Goal: Task Accomplishment & Management: Manage account settings

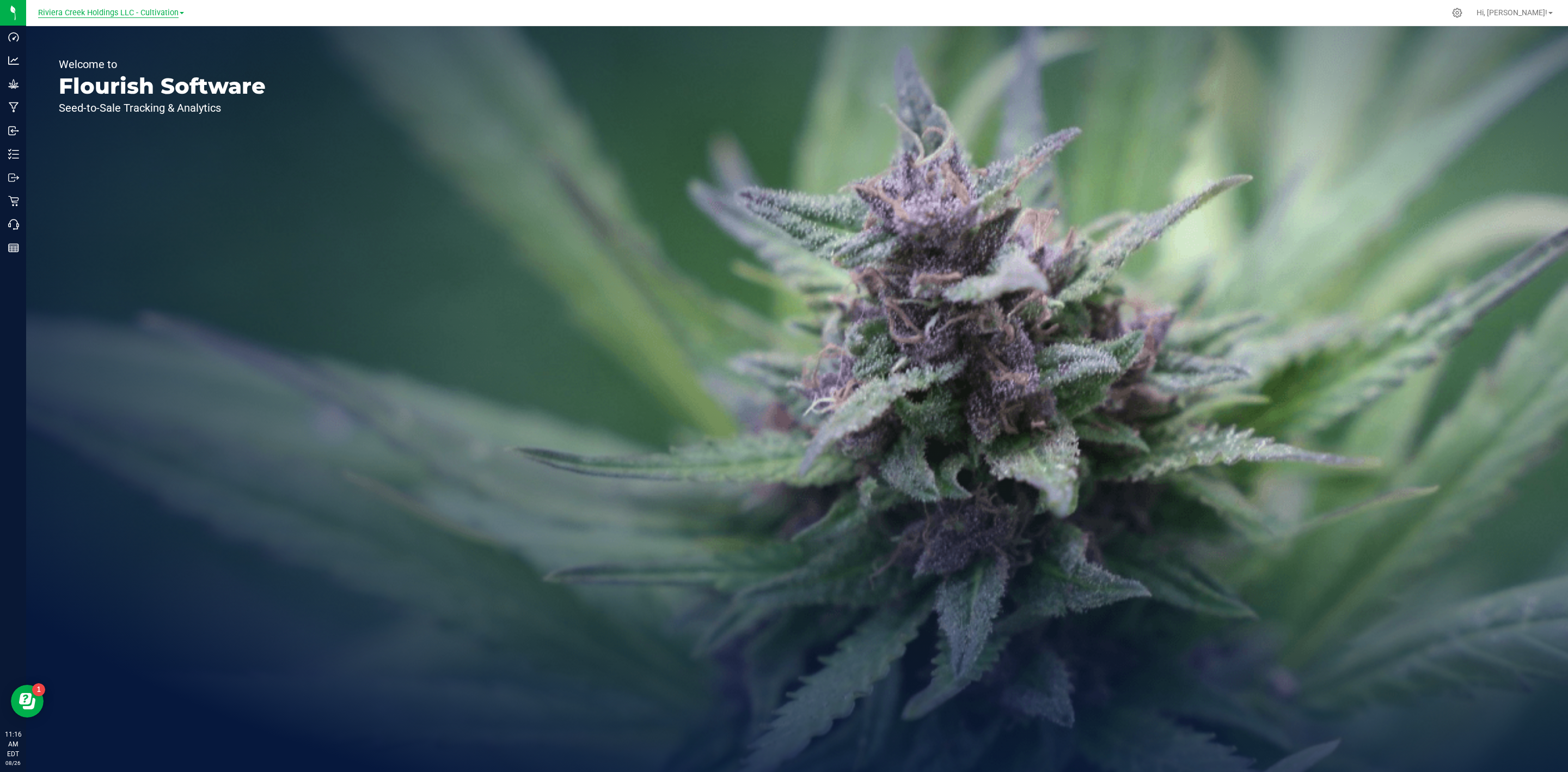
click at [154, 14] on span "Riviera Creek Holdings LLC - Cultivation" at bounding box center [108, 12] width 141 height 10
click at [147, 53] on link "Riviera Creek Holdings LLC - Processing" at bounding box center [111, 53] width 159 height 14
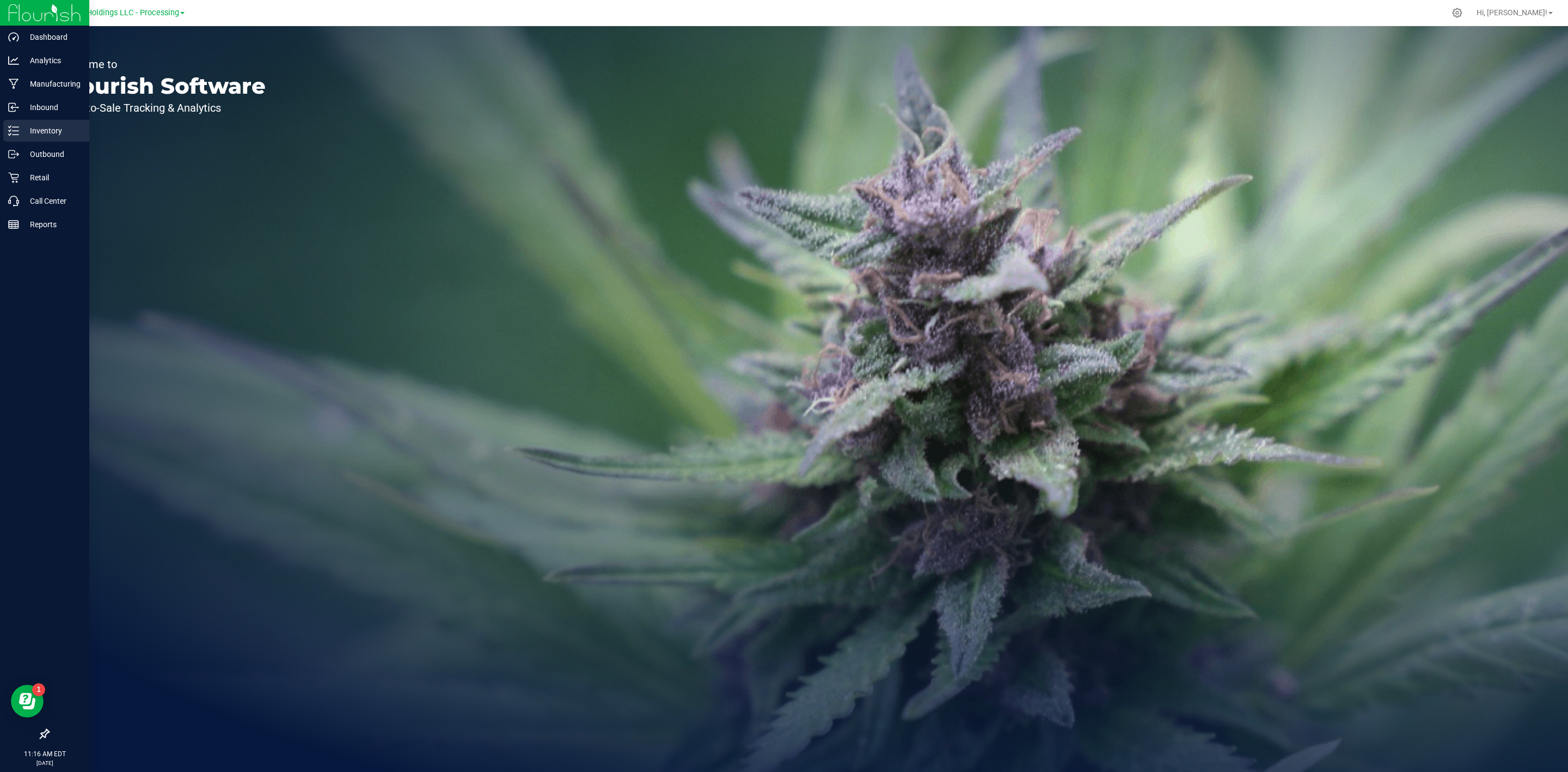
click at [15, 131] on icon at bounding box center [13, 131] width 11 height 11
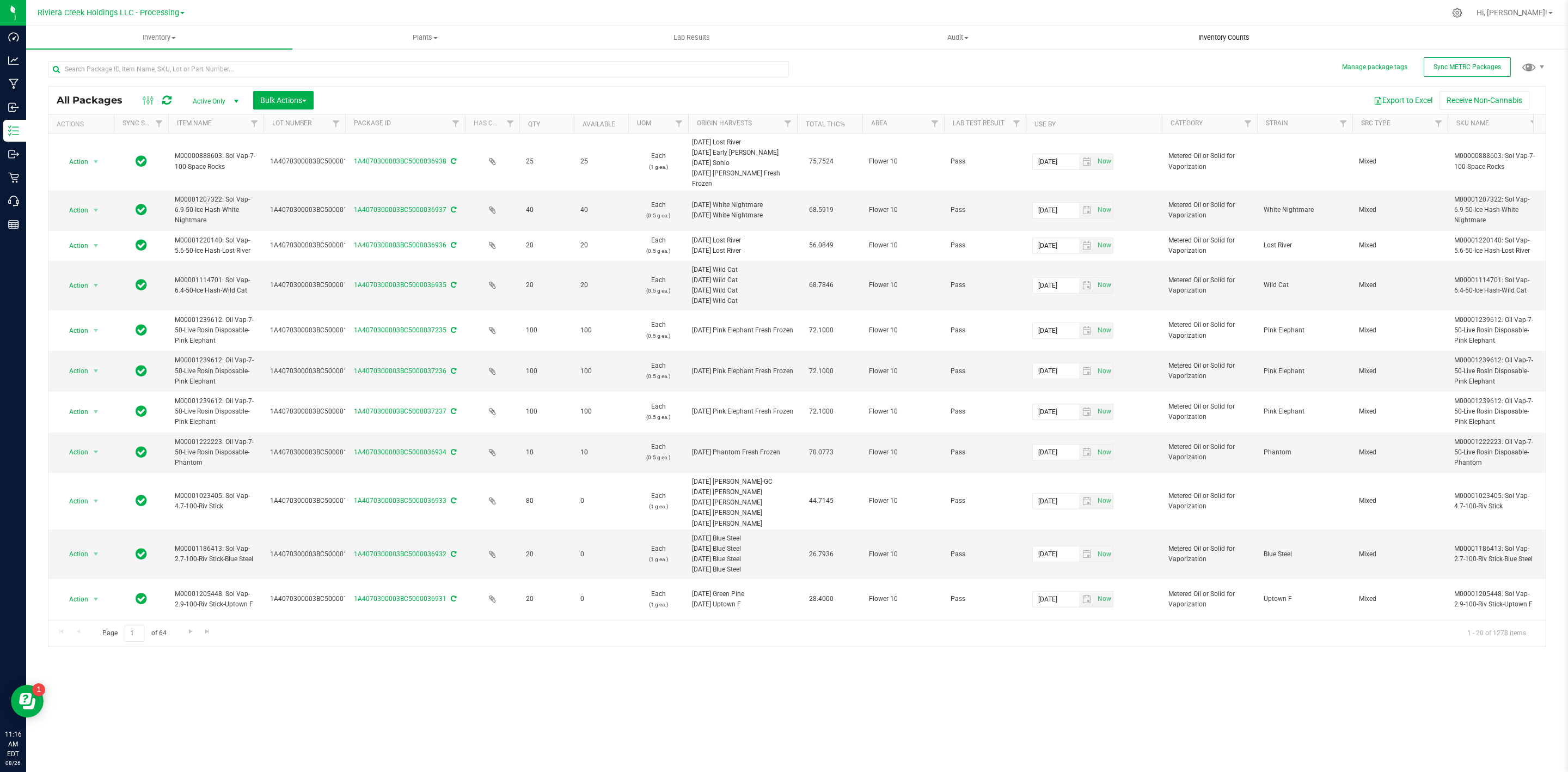
click at [1196, 37] on span "Inventory Counts" at bounding box center [1224, 37] width 81 height 10
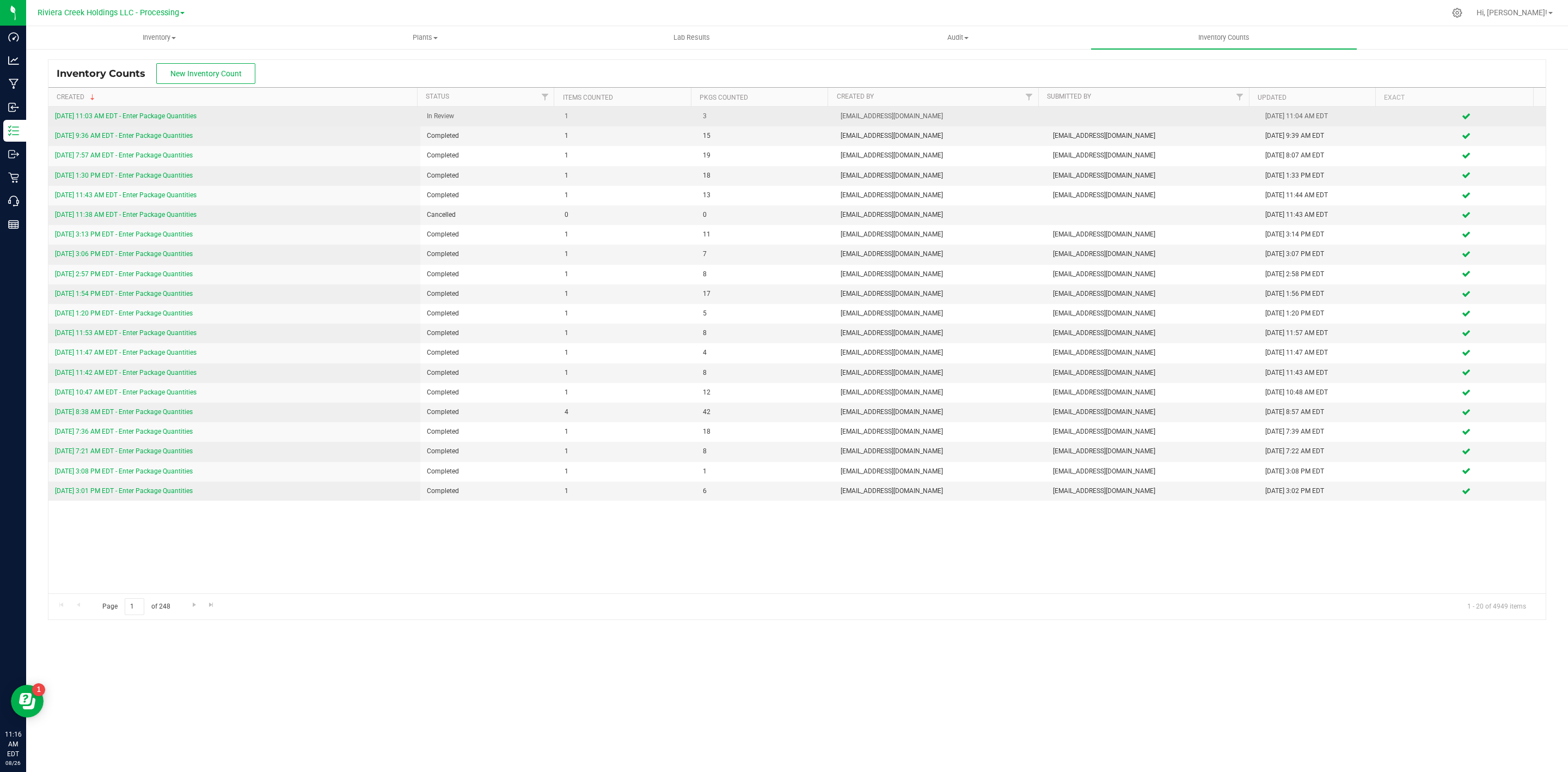
click at [139, 113] on link "8/26/25 11:03 AM EDT - Enter Package Quantities" at bounding box center [126, 116] width 141 height 8
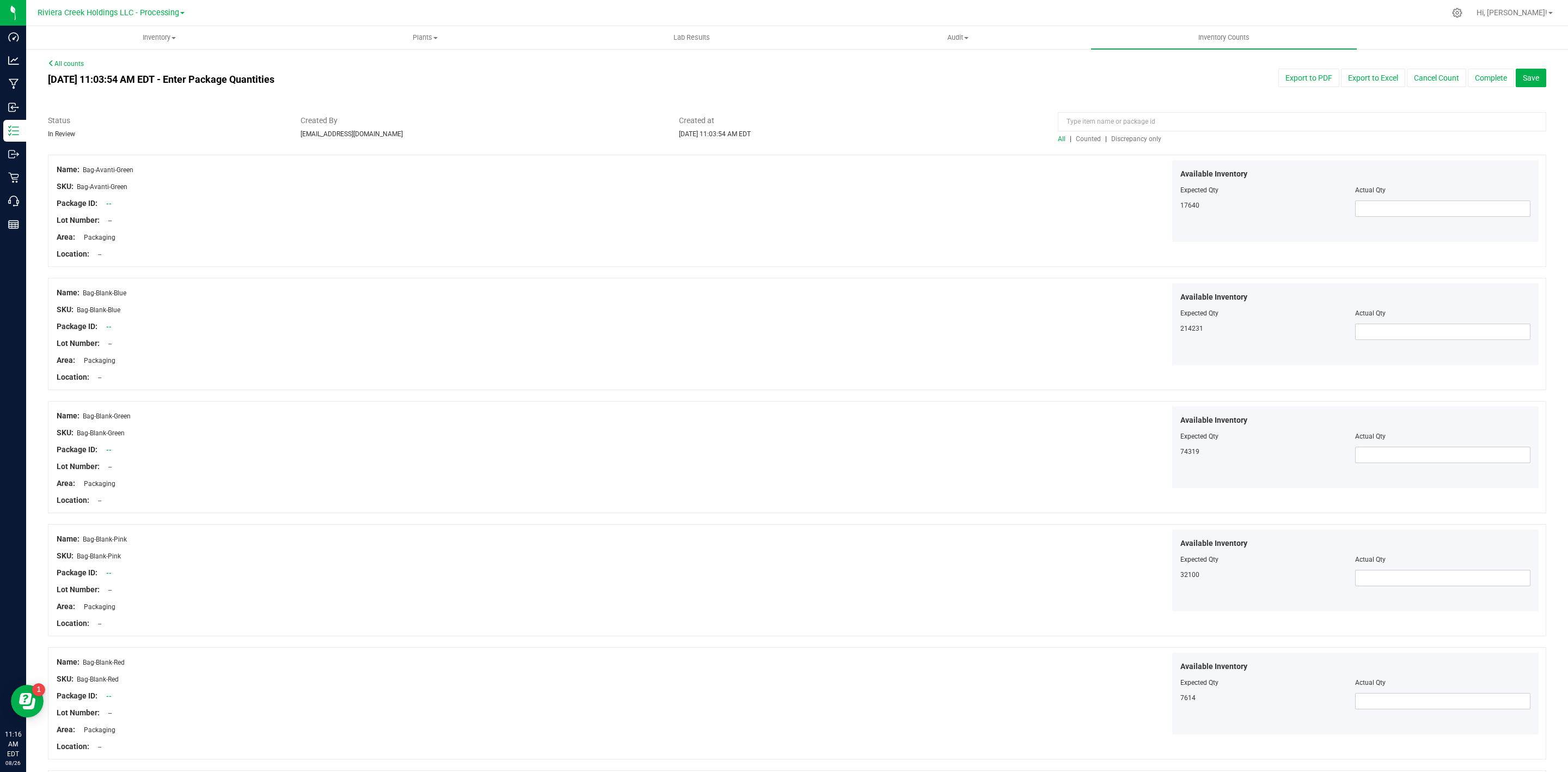
click at [1077, 141] on span "Counted" at bounding box center [1089, 139] width 25 height 8
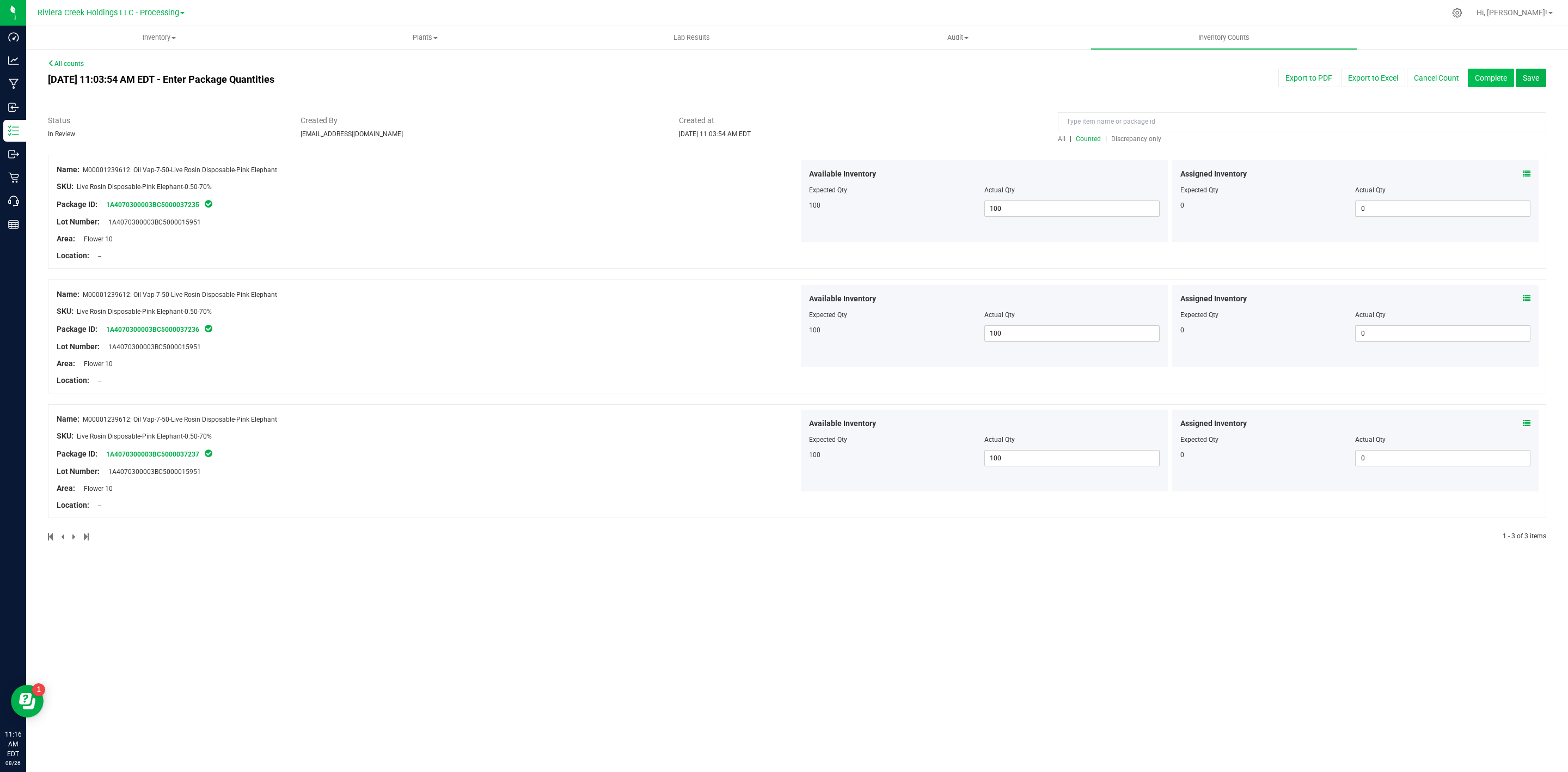
click at [1497, 76] on button "Complete" at bounding box center [1491, 78] width 46 height 18
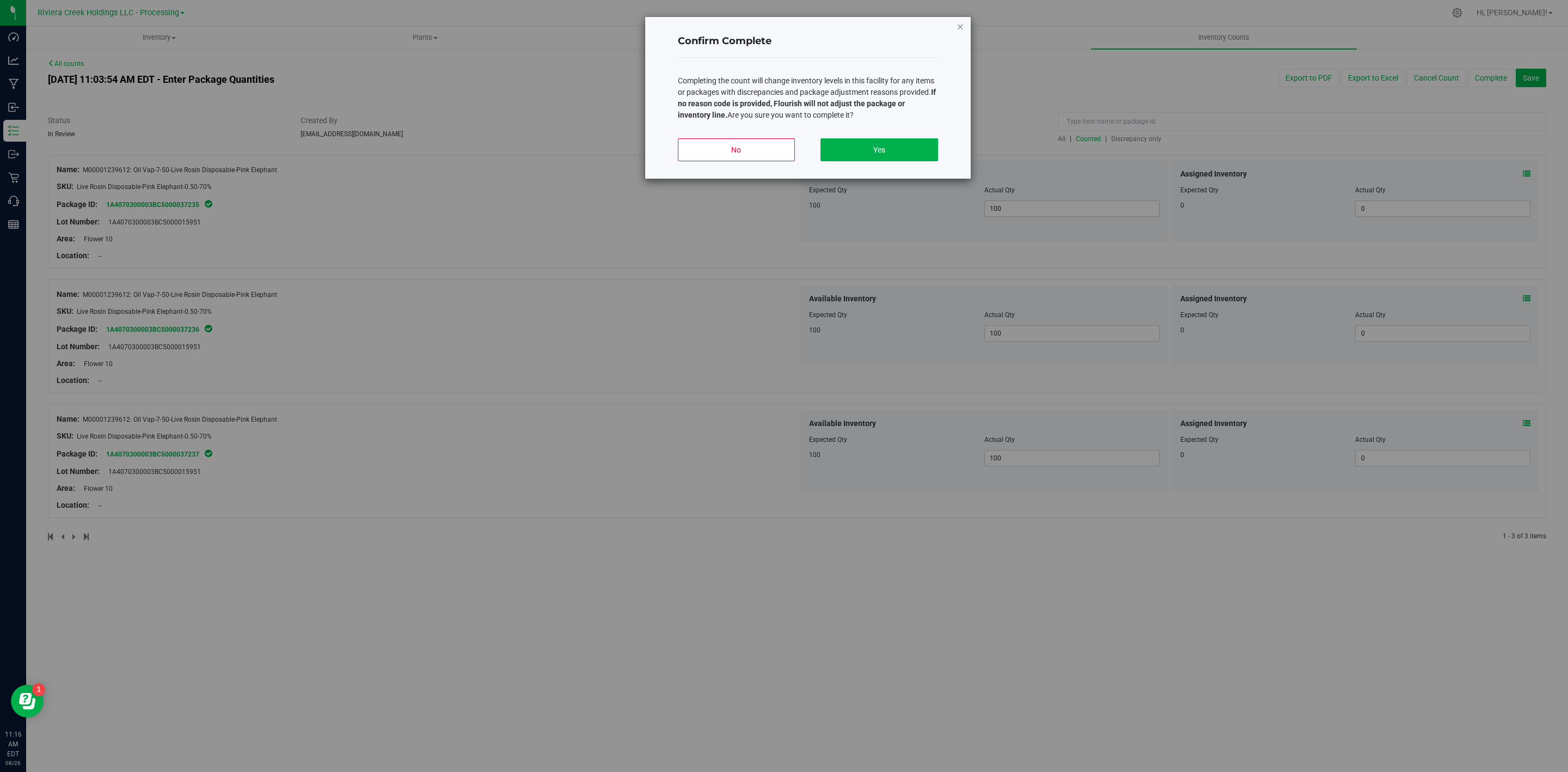
click at [958, 30] on icon "button" at bounding box center [961, 26] width 8 height 13
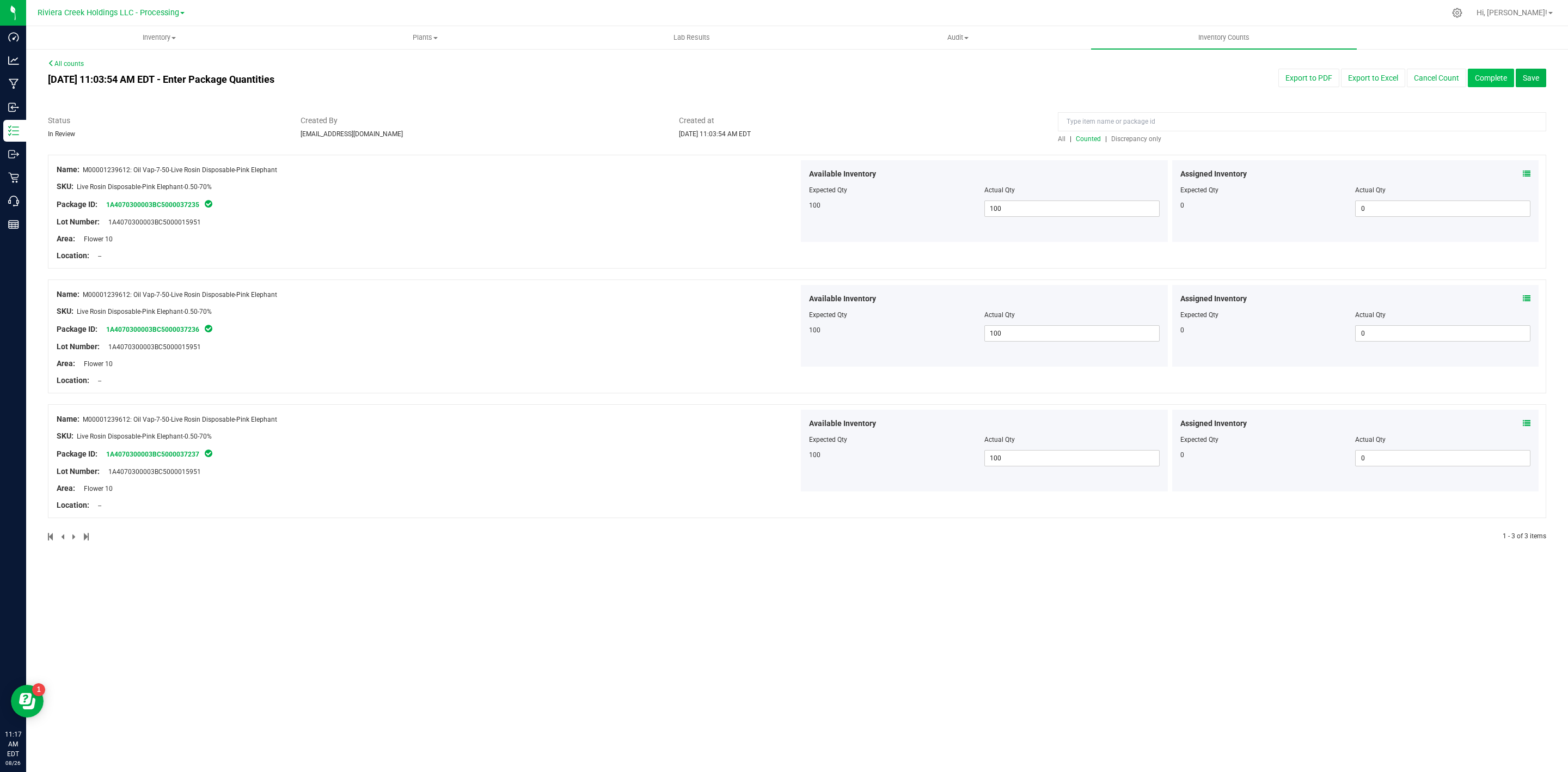
click at [1494, 78] on button "Complete" at bounding box center [1491, 78] width 46 height 18
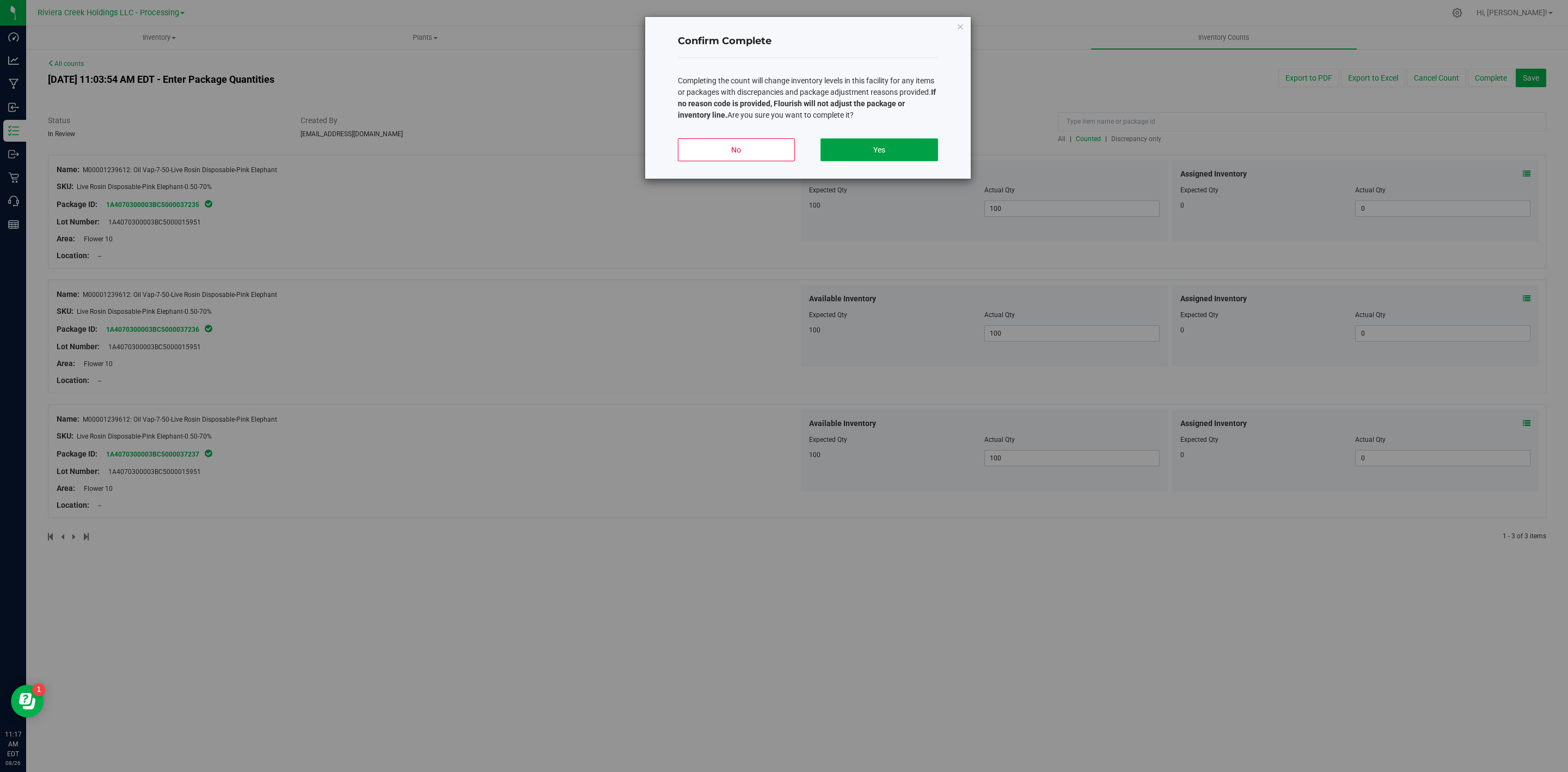
click at [897, 154] on button "Yes" at bounding box center [879, 149] width 117 height 23
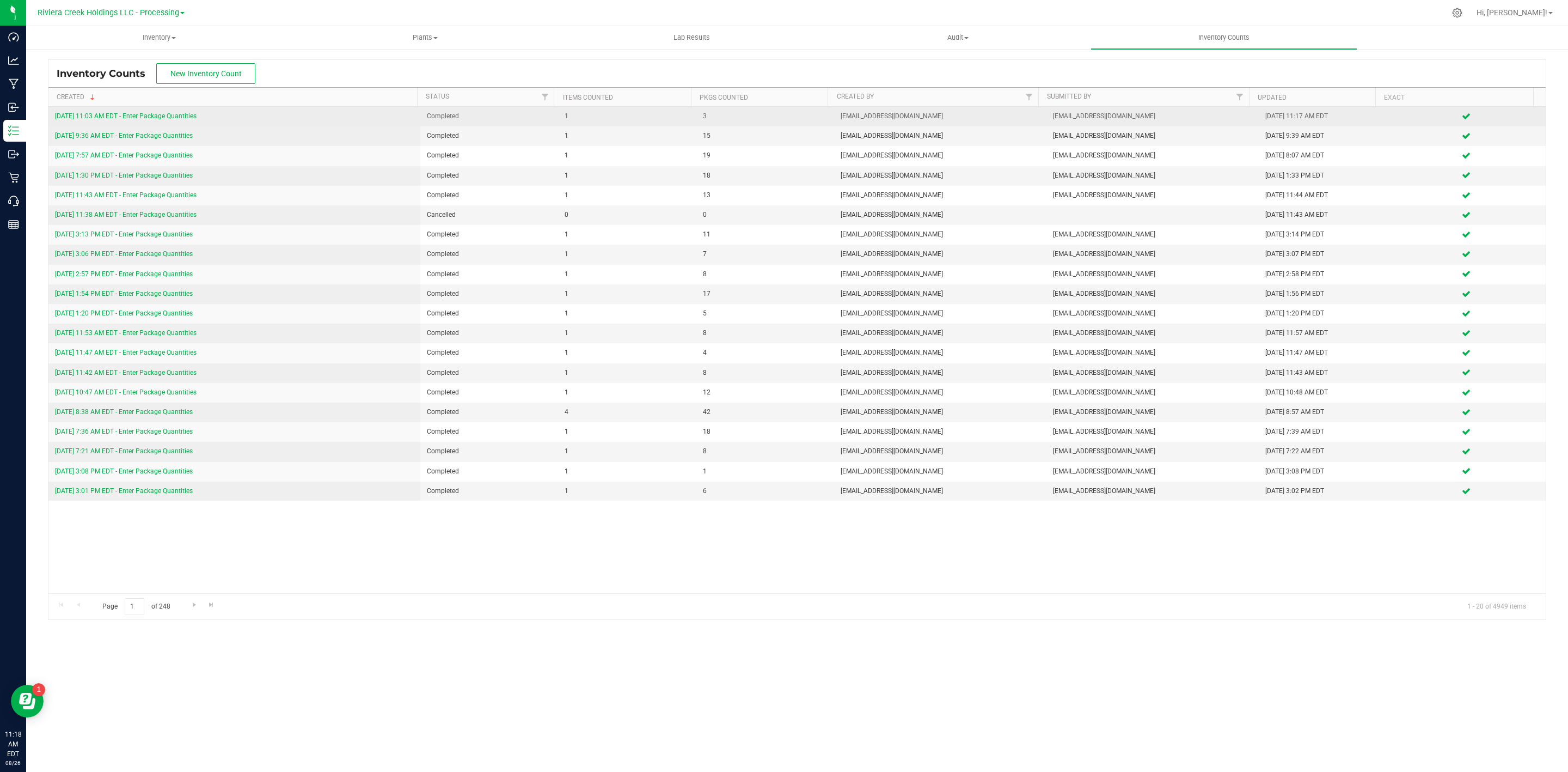
click at [176, 116] on link "8/26/25 11:03 AM EDT - Enter Package Quantities" at bounding box center [126, 116] width 141 height 8
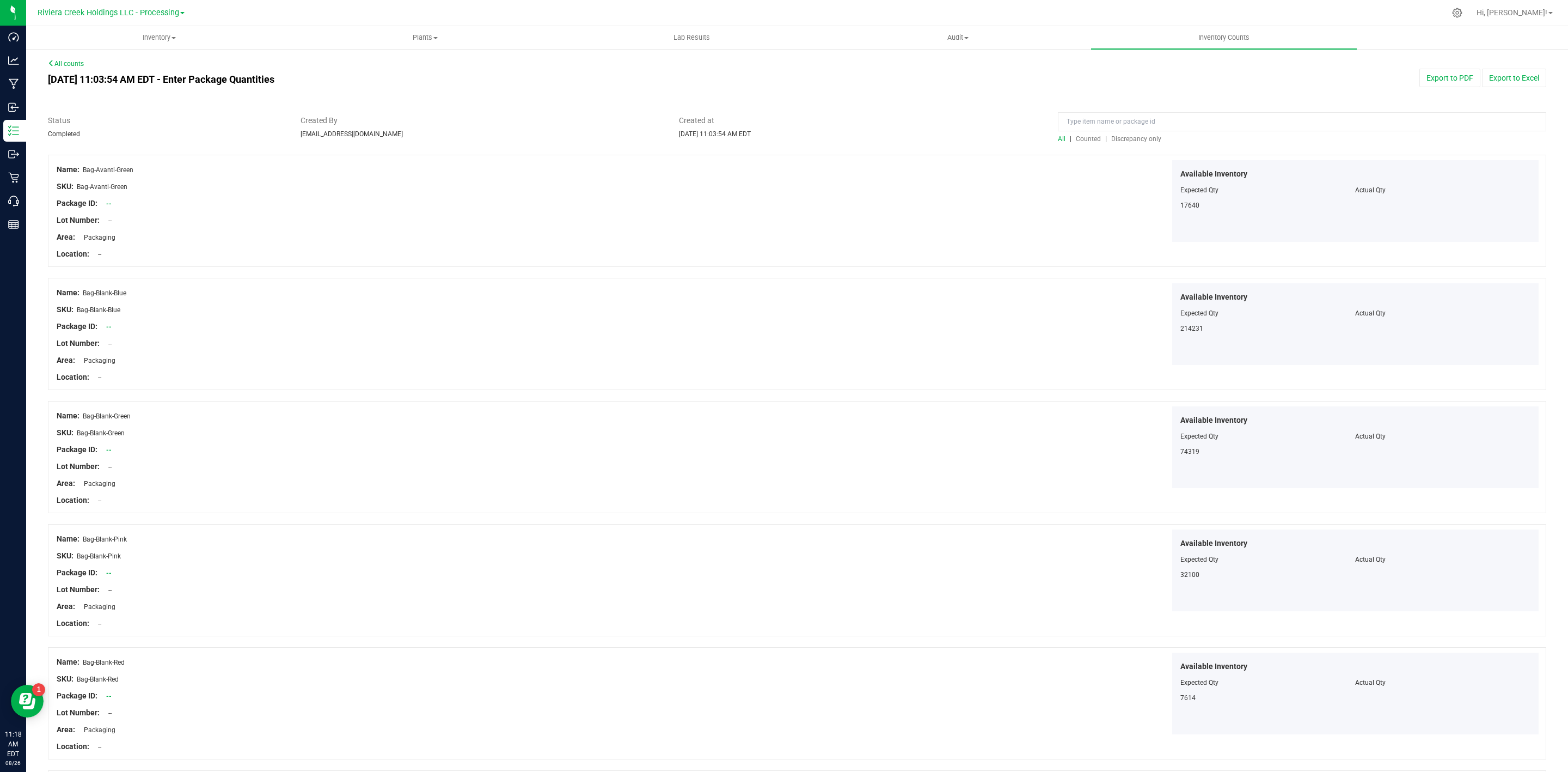
click at [1085, 135] on span "Counted" at bounding box center [1089, 139] width 25 height 8
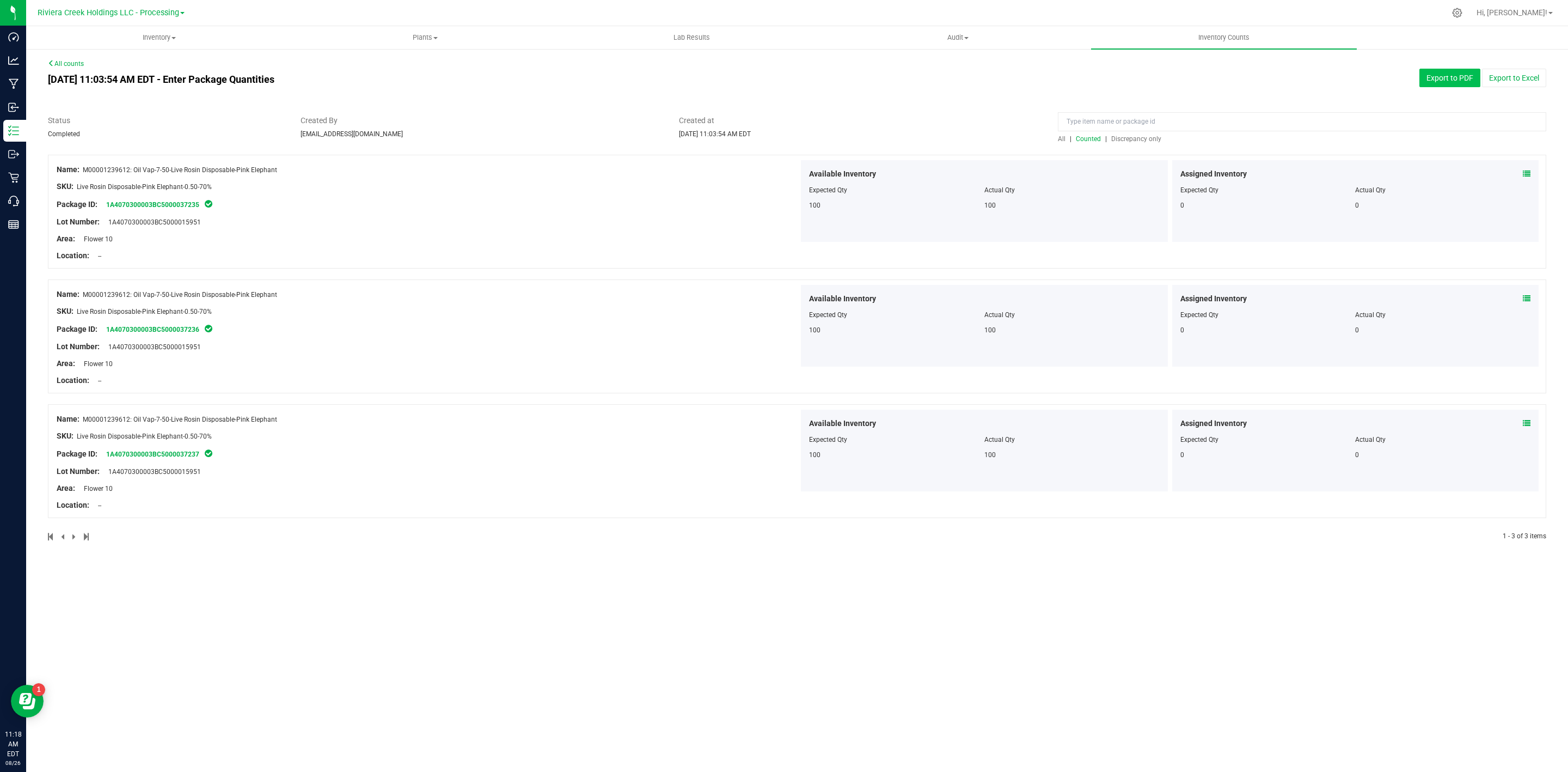
click at [1436, 78] on button "Export to PDF" at bounding box center [1450, 78] width 61 height 18
click at [1304, 93] on div "All counts Aug 26, 2025 11:03:54 AM EDT - Enter Package Quantities Export to PD…" at bounding box center [797, 306] width 1498 height 496
click at [1532, 11] on span "Hi, [PERSON_NAME]!" at bounding box center [1512, 12] width 71 height 9
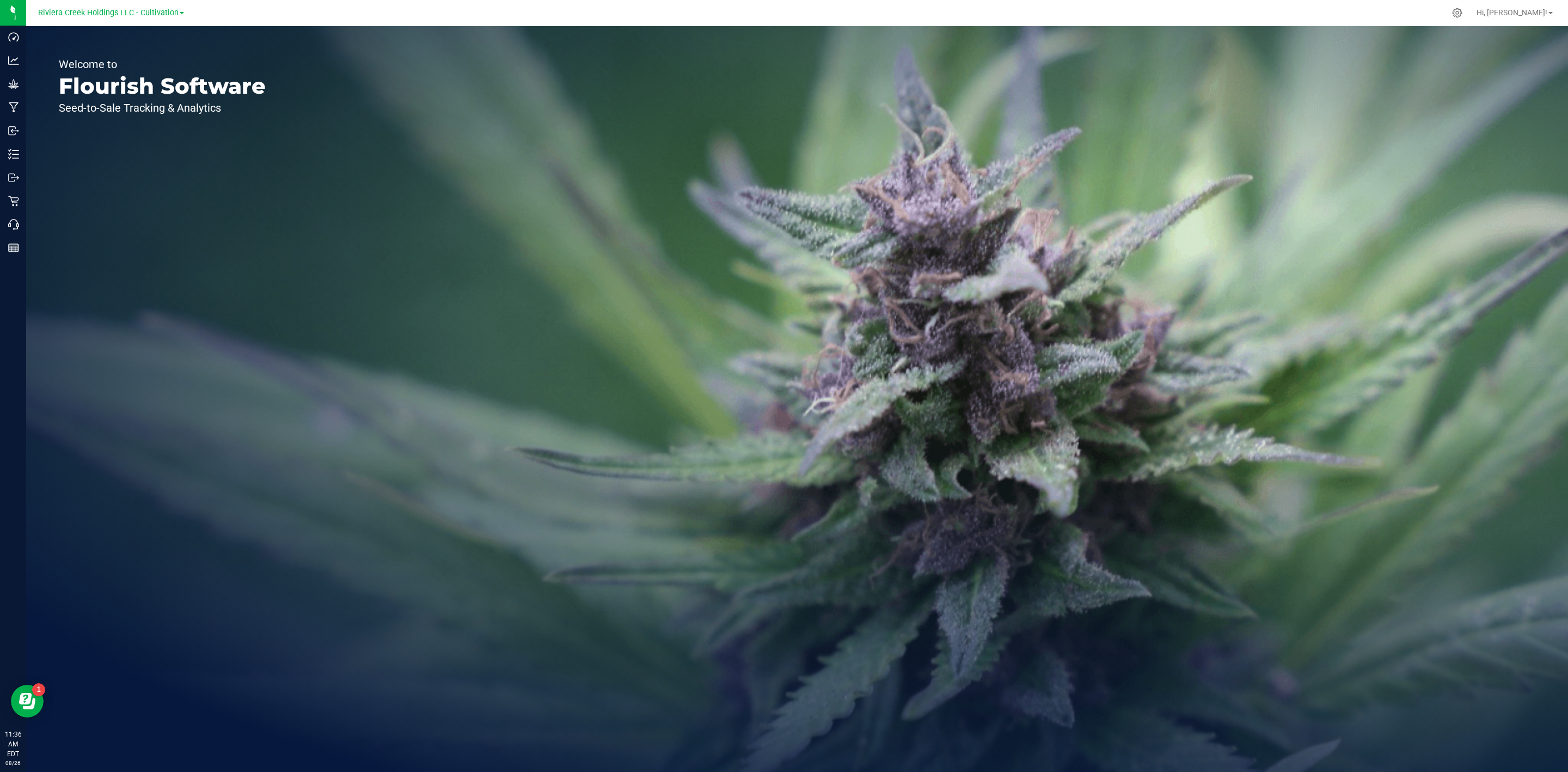
drag, startPoint x: 166, startPoint y: 9, endPoint x: 163, endPoint y: 18, distance: 9.5
click at [166, 9] on span "Riviera Creek Holdings LLC - Cultivation" at bounding box center [108, 12] width 141 height 9
click at [164, 49] on link "Riviera Creek Holdings LLC - Processing" at bounding box center [111, 53] width 159 height 14
click at [1463, 9] on icon at bounding box center [1457, 12] width 11 height 11
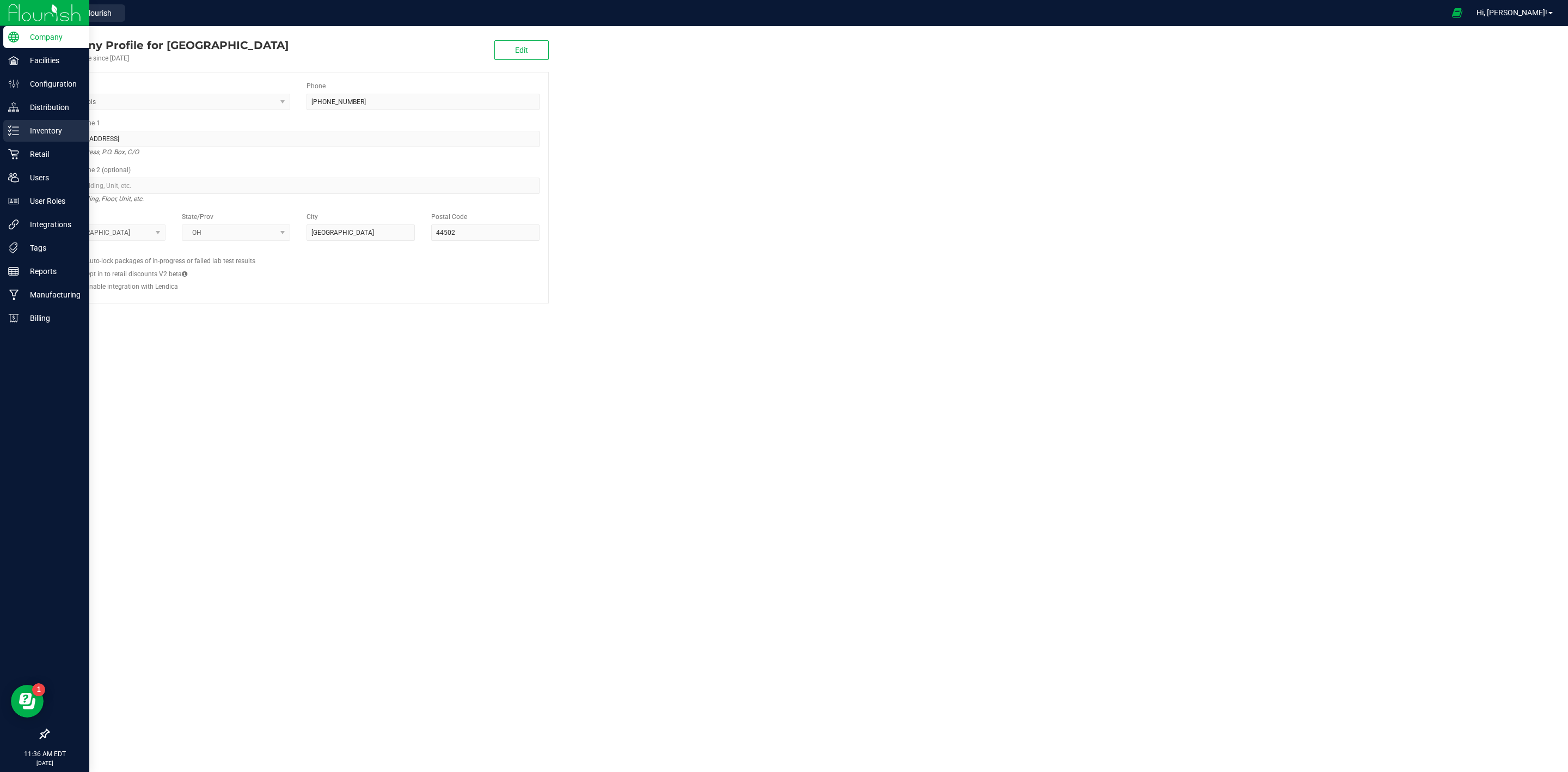
click at [18, 120] on div "Inventory" at bounding box center [46, 130] width 86 height 22
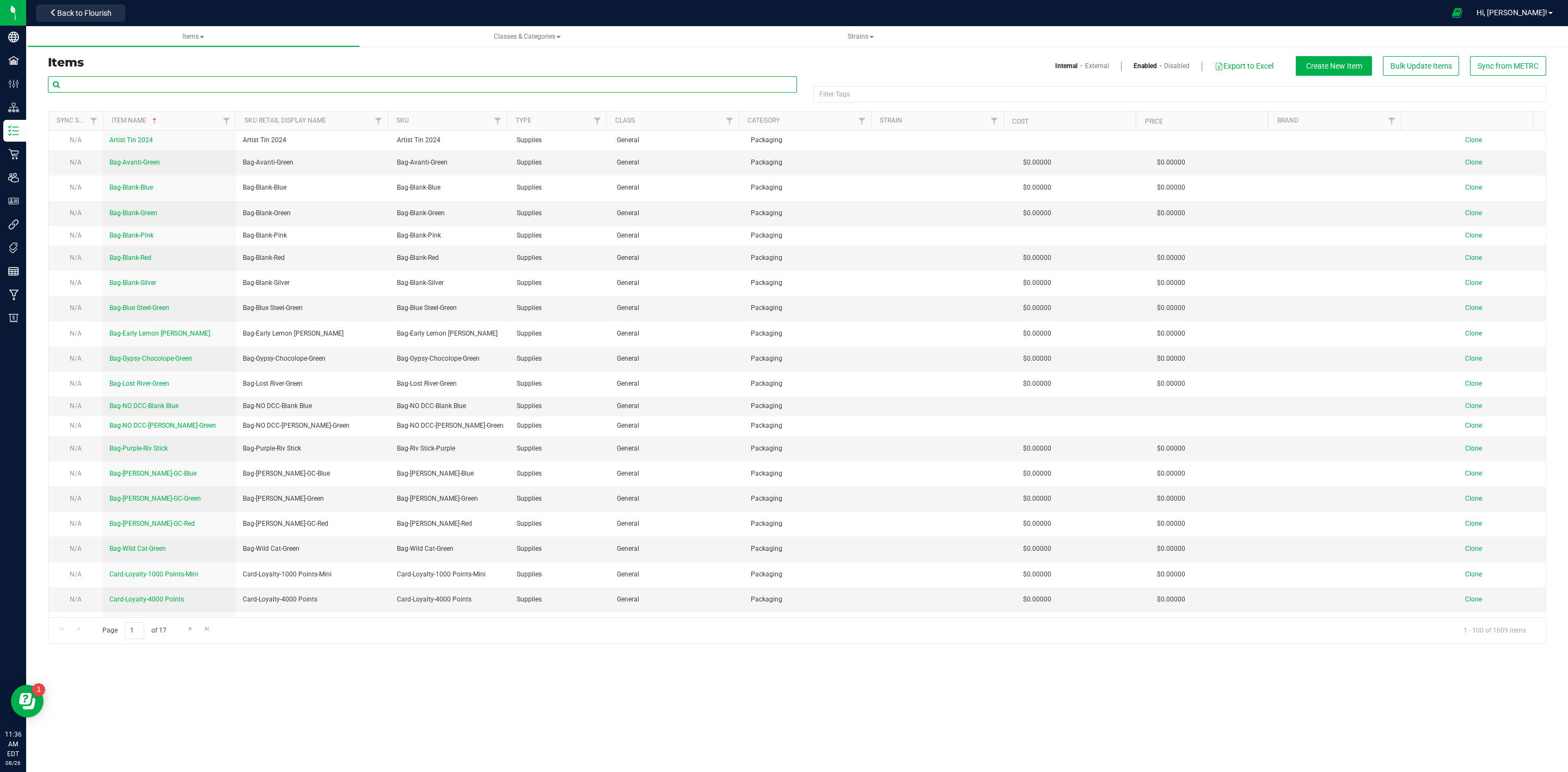
click at [92, 79] on input "text" at bounding box center [423, 84] width 749 height 16
click at [118, 84] on input "text" at bounding box center [423, 84] width 749 height 16
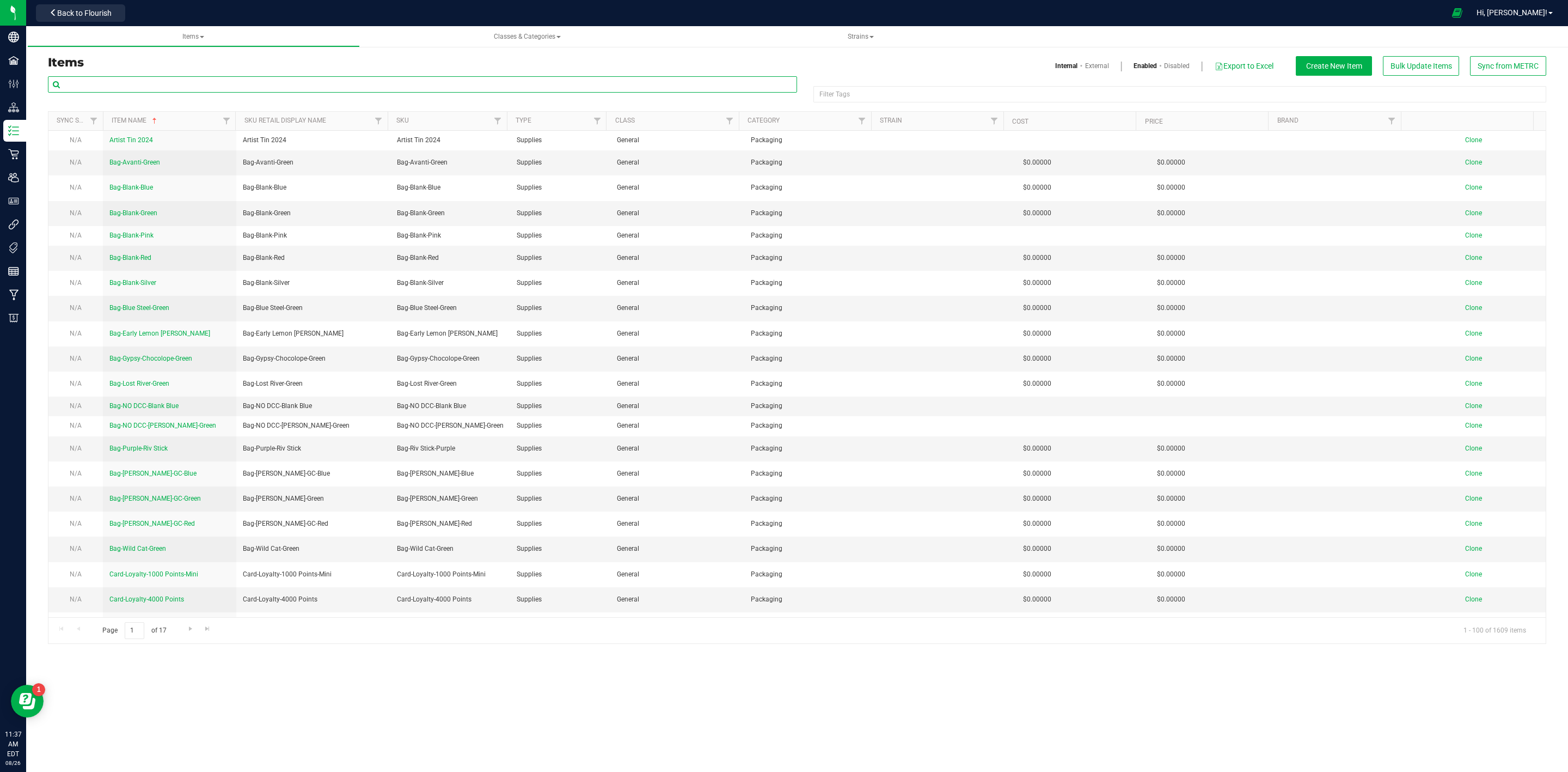
click at [118, 85] on input "text" at bounding box center [423, 84] width 749 height 16
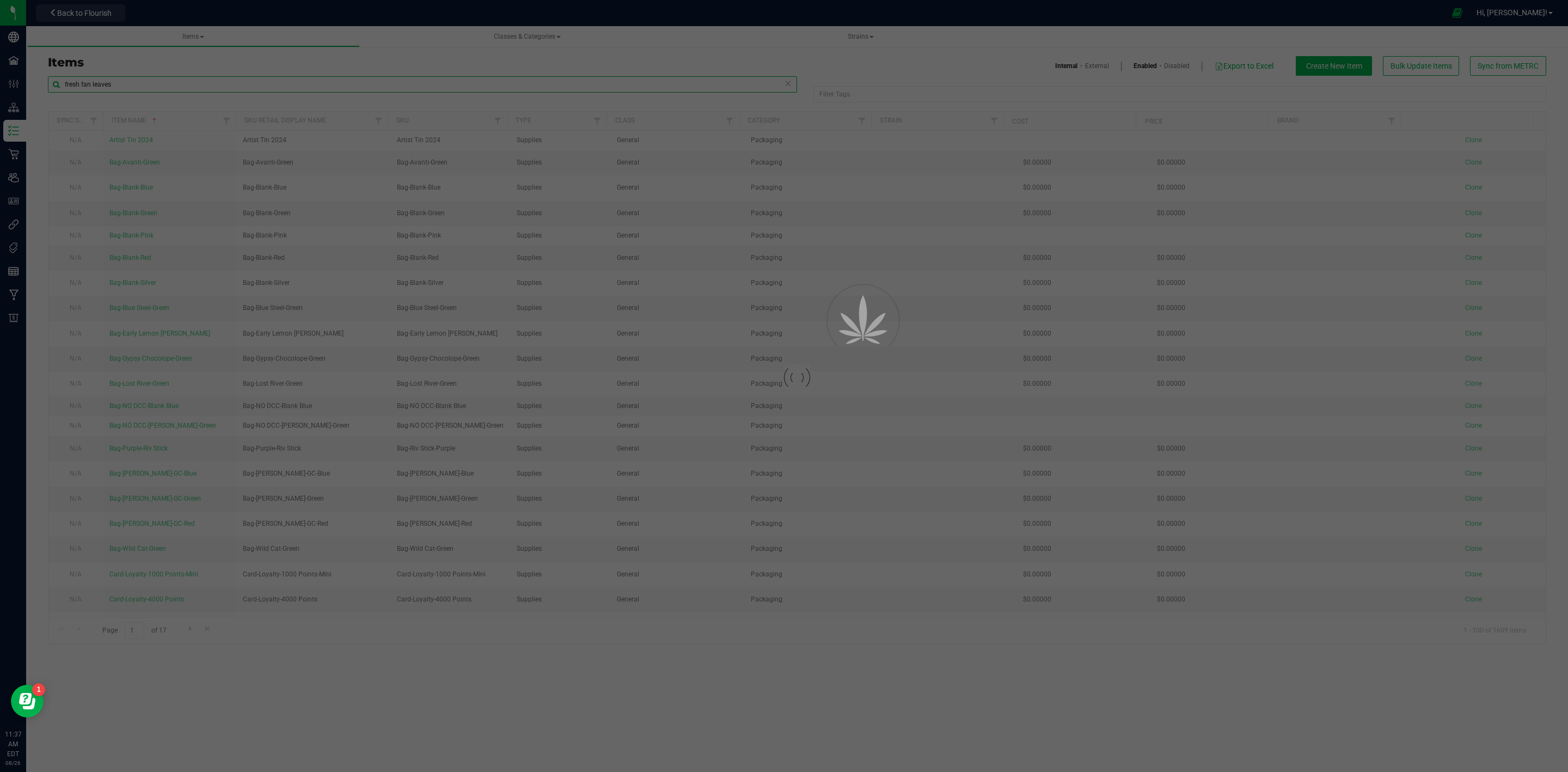
drag, startPoint x: 126, startPoint y: 80, endPoint x: 30, endPoint y: 82, distance: 96.0
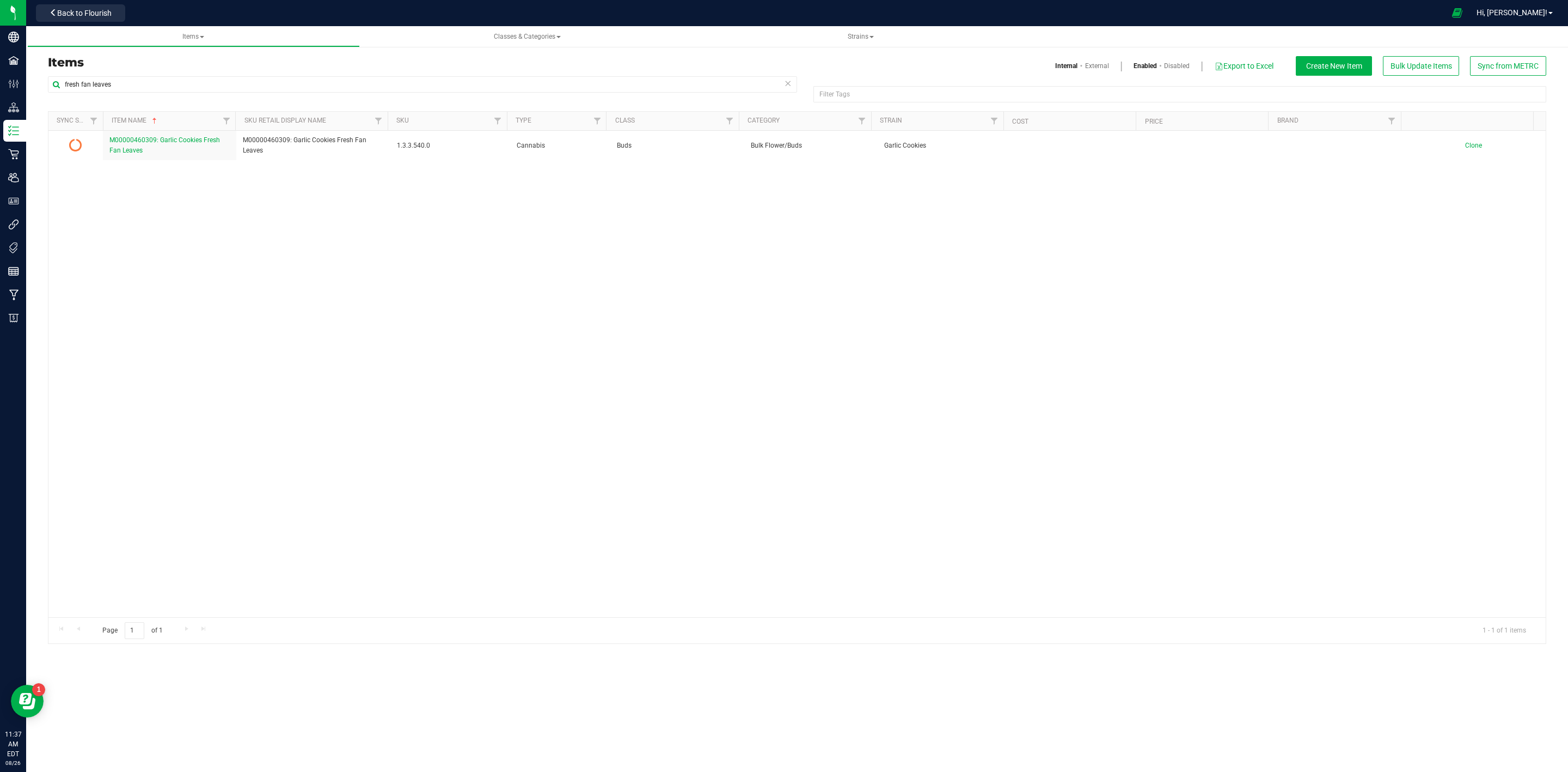
click at [122, 72] on div "Items Internal External Enabled Disabled Export to Excel Create New Item Bulk U…" at bounding box center [797, 66] width 1515 height 20
drag, startPoint x: 123, startPoint y: 82, endPoint x: 34, endPoint y: 85, distance: 89.1
click at [34, 85] on div "Items Internal External Enabled Disabled Export to Excel Create New Item Bulk U…" at bounding box center [797, 343] width 1542 height 623
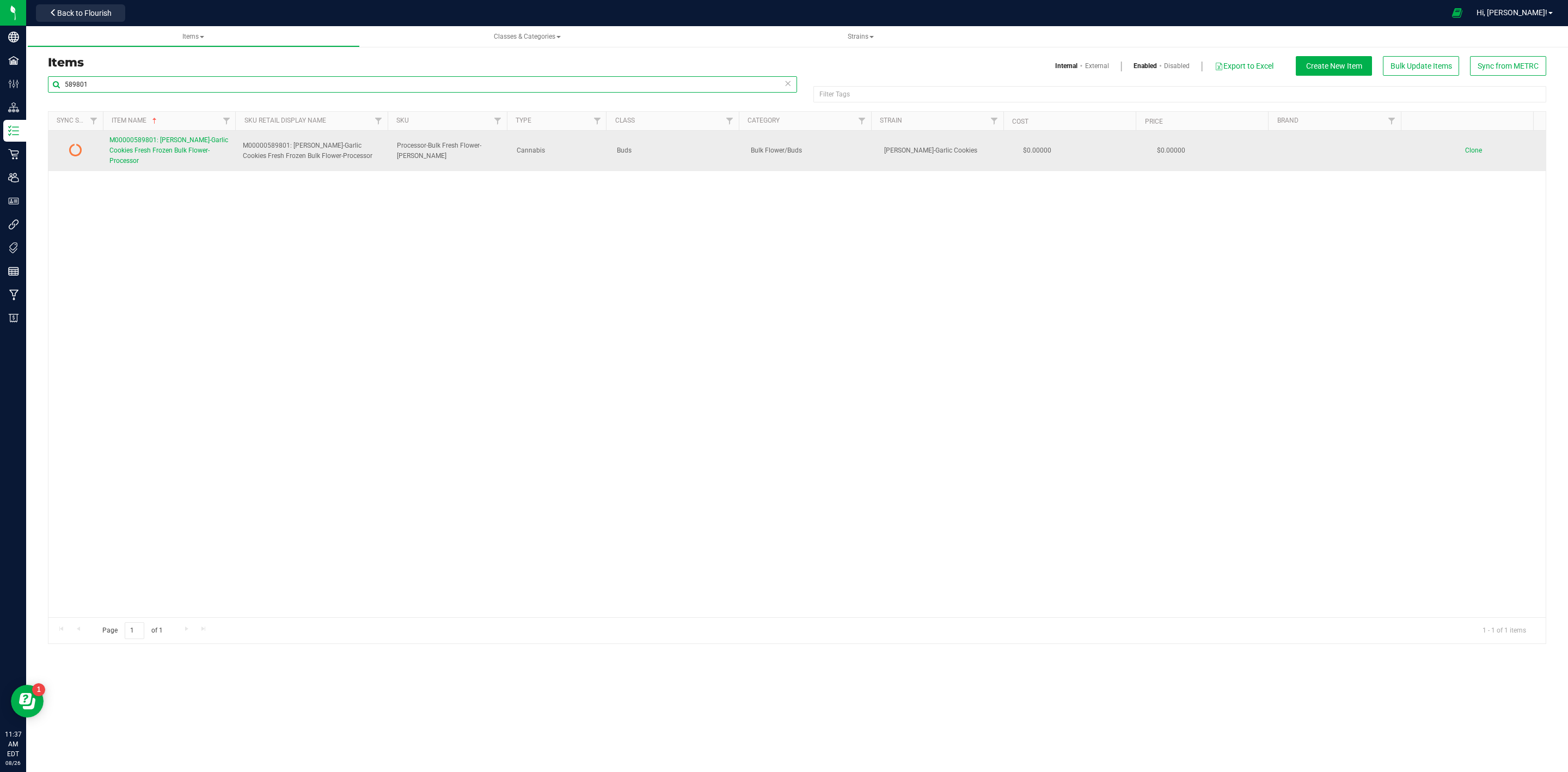
type input "589801"
click at [130, 149] on span "M00000589801: [PERSON_NAME]-Garlic Cookies Fresh Frozen Bulk Flower-Processor" at bounding box center [168, 150] width 119 height 28
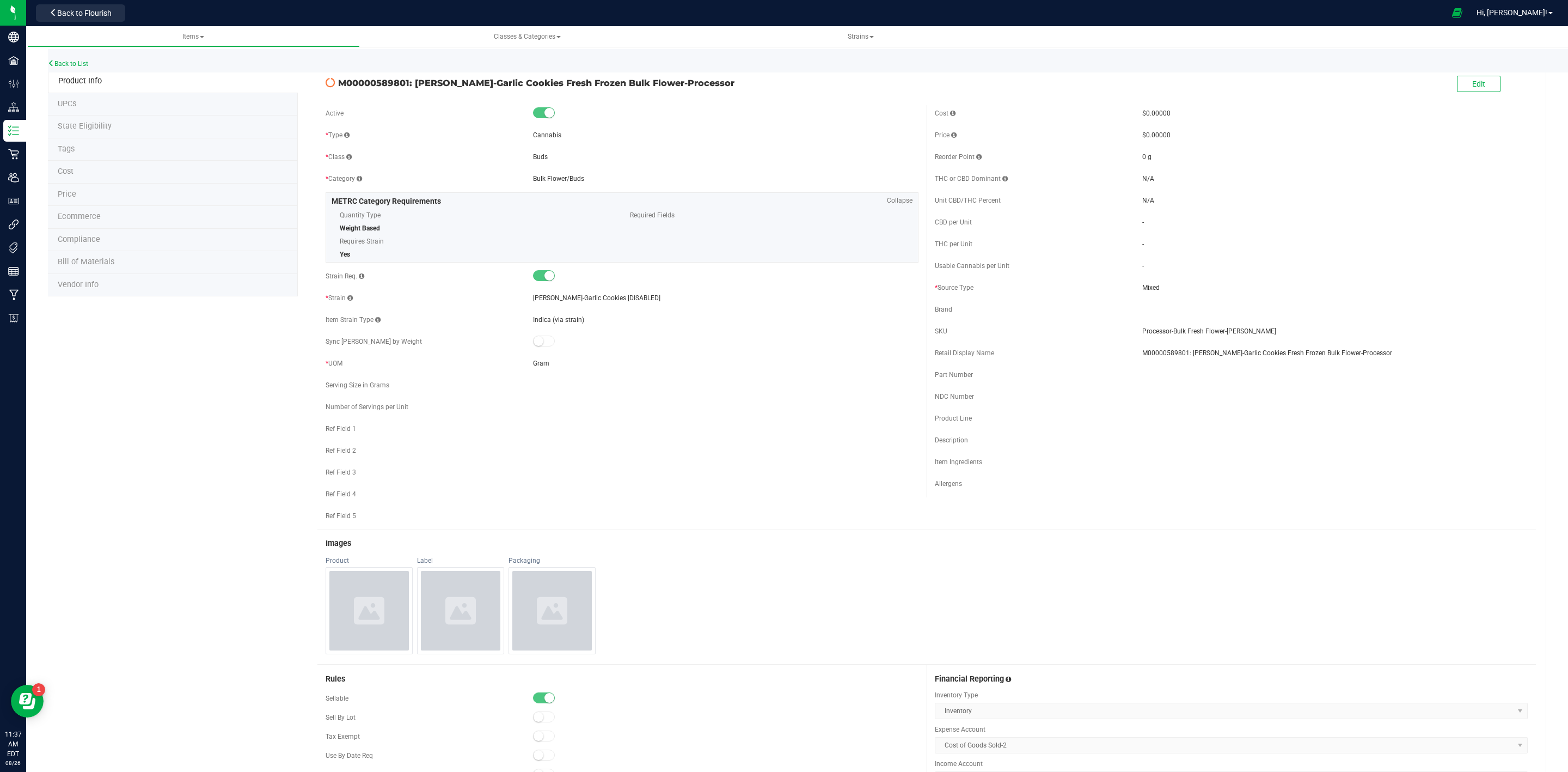
click at [131, 131] on li "State Eligibility" at bounding box center [173, 127] width 250 height 23
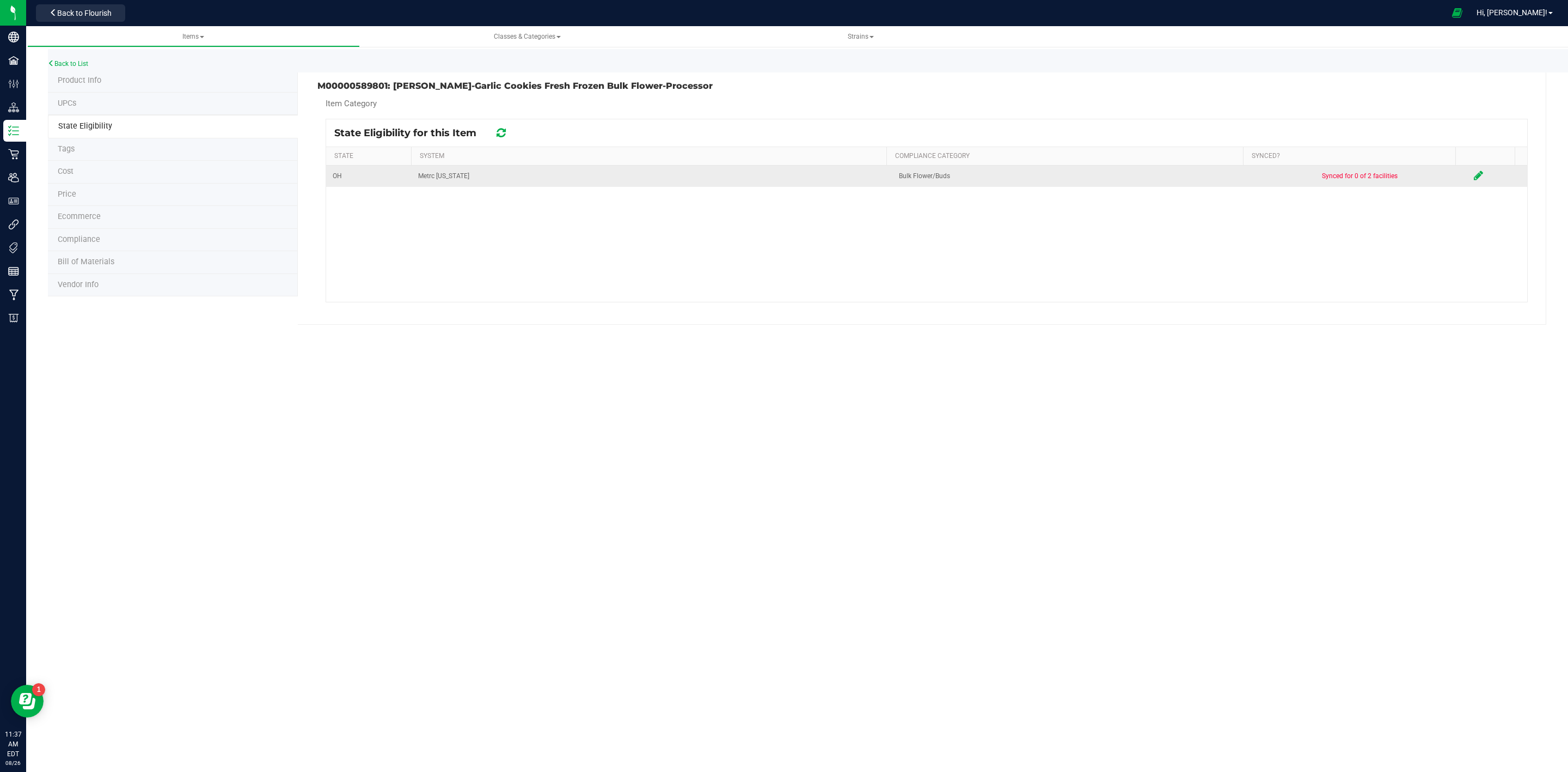
click at [1474, 174] on icon at bounding box center [1479, 175] width 9 height 11
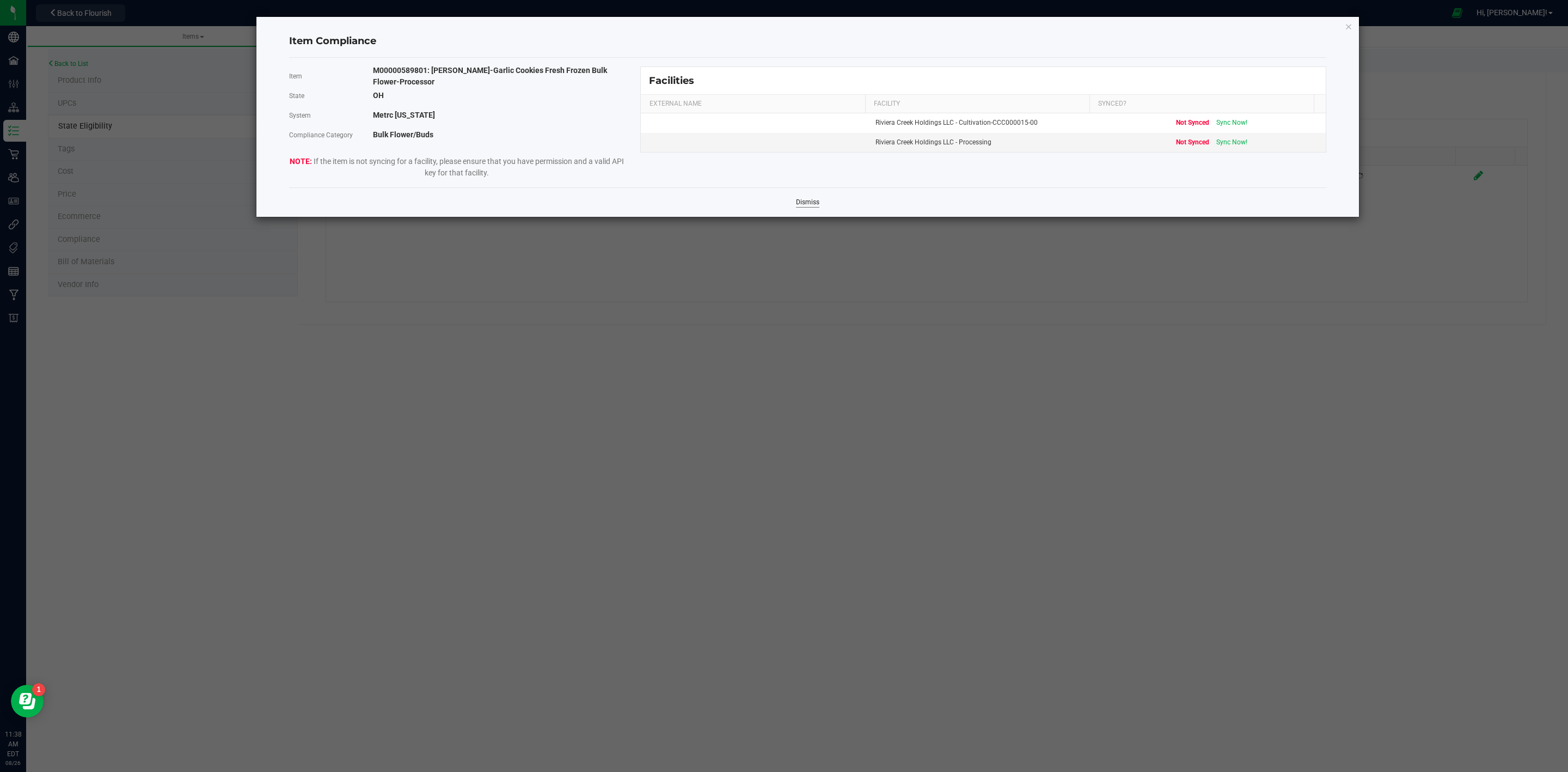
click at [811, 201] on link "Dismiss" at bounding box center [808, 203] width 24 height 9
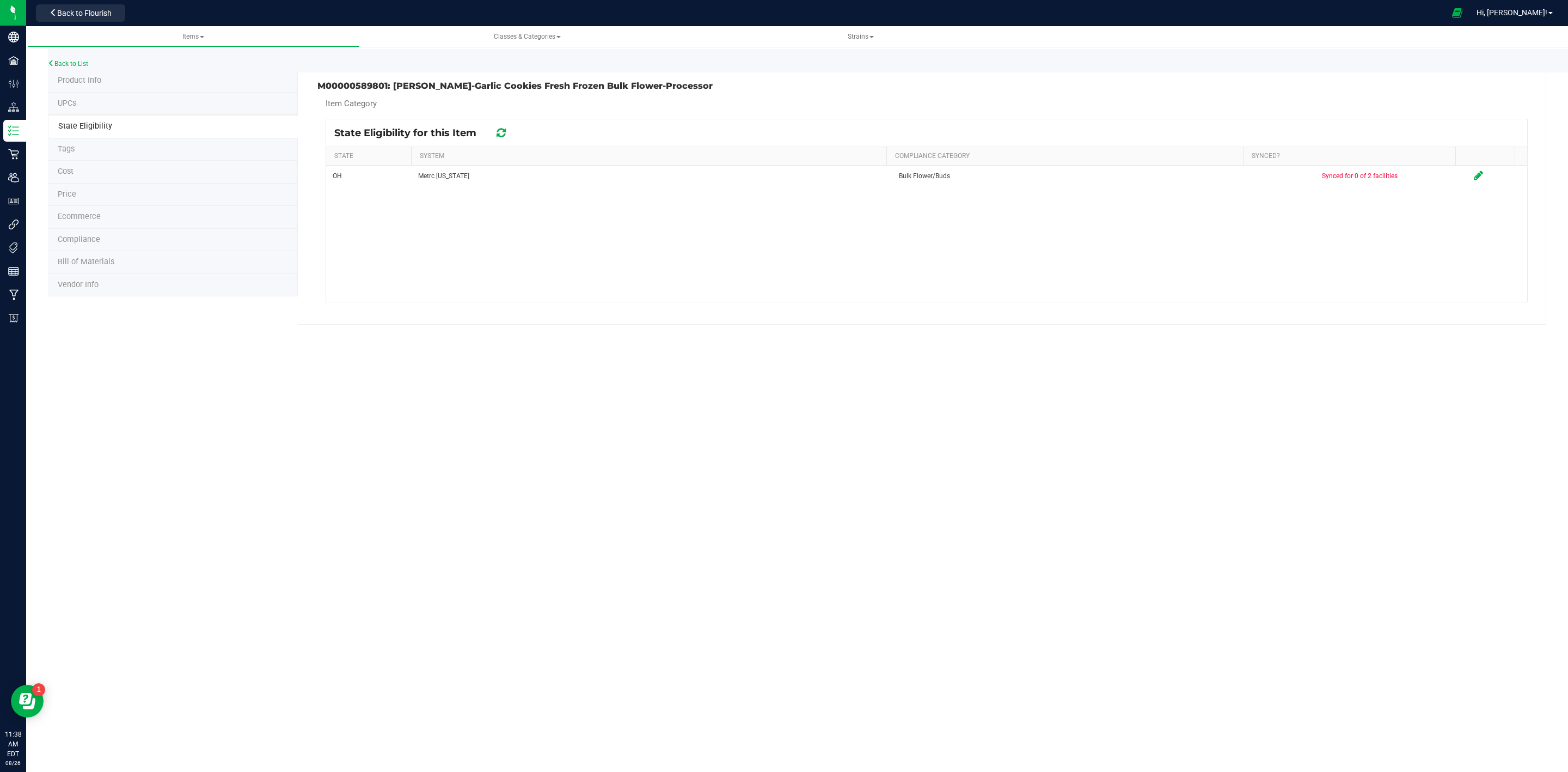
click at [101, 77] on li "Product Info" at bounding box center [173, 81] width 250 height 23
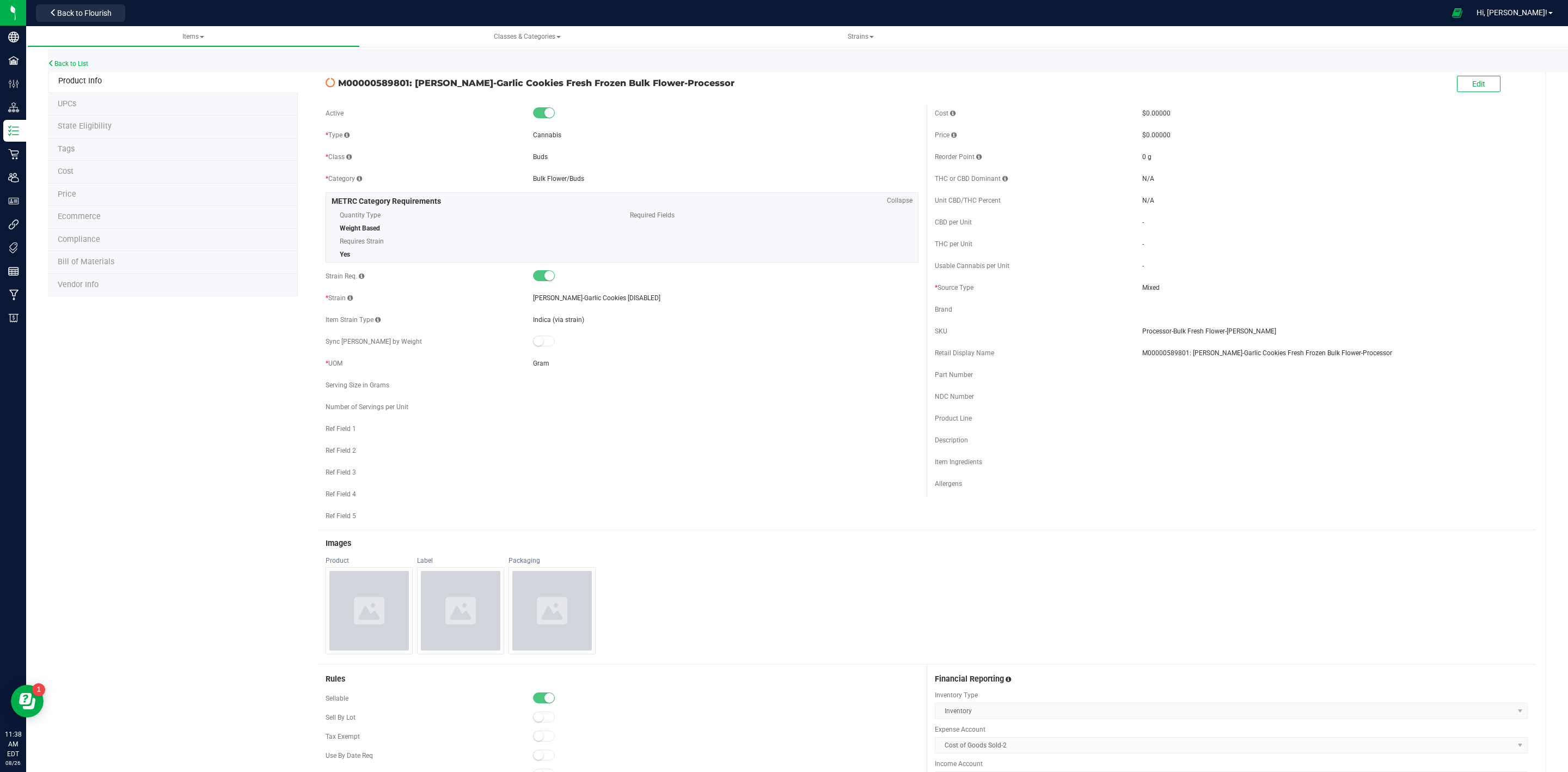
drag, startPoint x: 322, startPoint y: 84, endPoint x: 418, endPoint y: 84, distance: 96.0
click at [392, 82] on div "M00000589801: [PERSON_NAME]-Garlic Cookies Fresh Frozen Bulk Flower-Processor" at bounding box center [622, 80] width 609 height 18
click at [590, 92] on div "M00000589801: [PERSON_NAME]-Garlic Cookies Fresh Frozen Bulk Flower-Processor E…" at bounding box center [927, 84] width 1219 height 27
click at [1473, 82] on span "Edit" at bounding box center [1479, 84] width 13 height 9
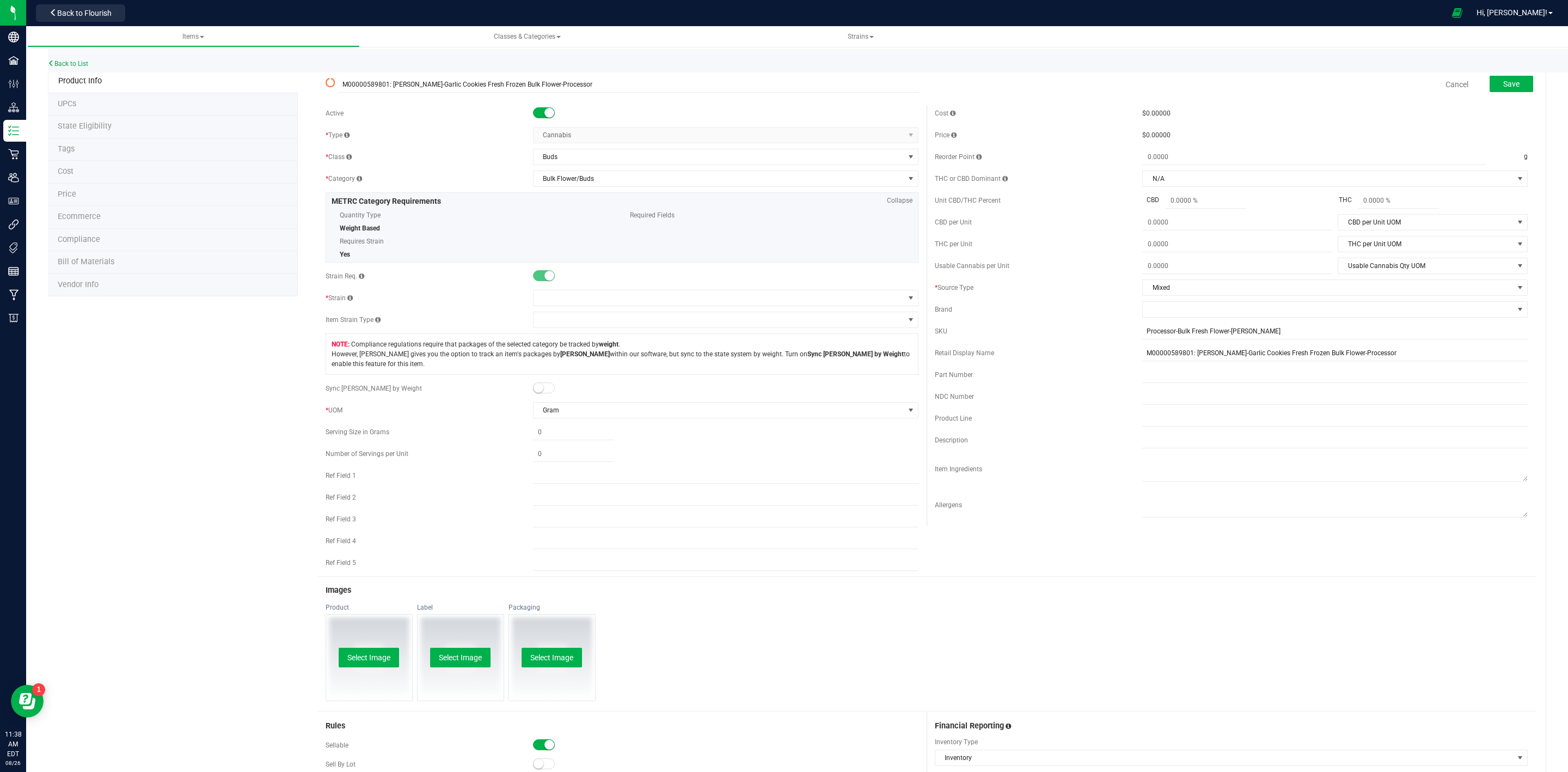
click at [544, 115] on small at bounding box center [549, 112] width 10 height 10
click at [1506, 80] on span "Save" at bounding box center [1511, 84] width 16 height 9
click at [551, 297] on span at bounding box center [719, 297] width 371 height 15
click at [450, 297] on div "* [GEOGRAPHIC_DATA]" at bounding box center [429, 298] width 208 height 10
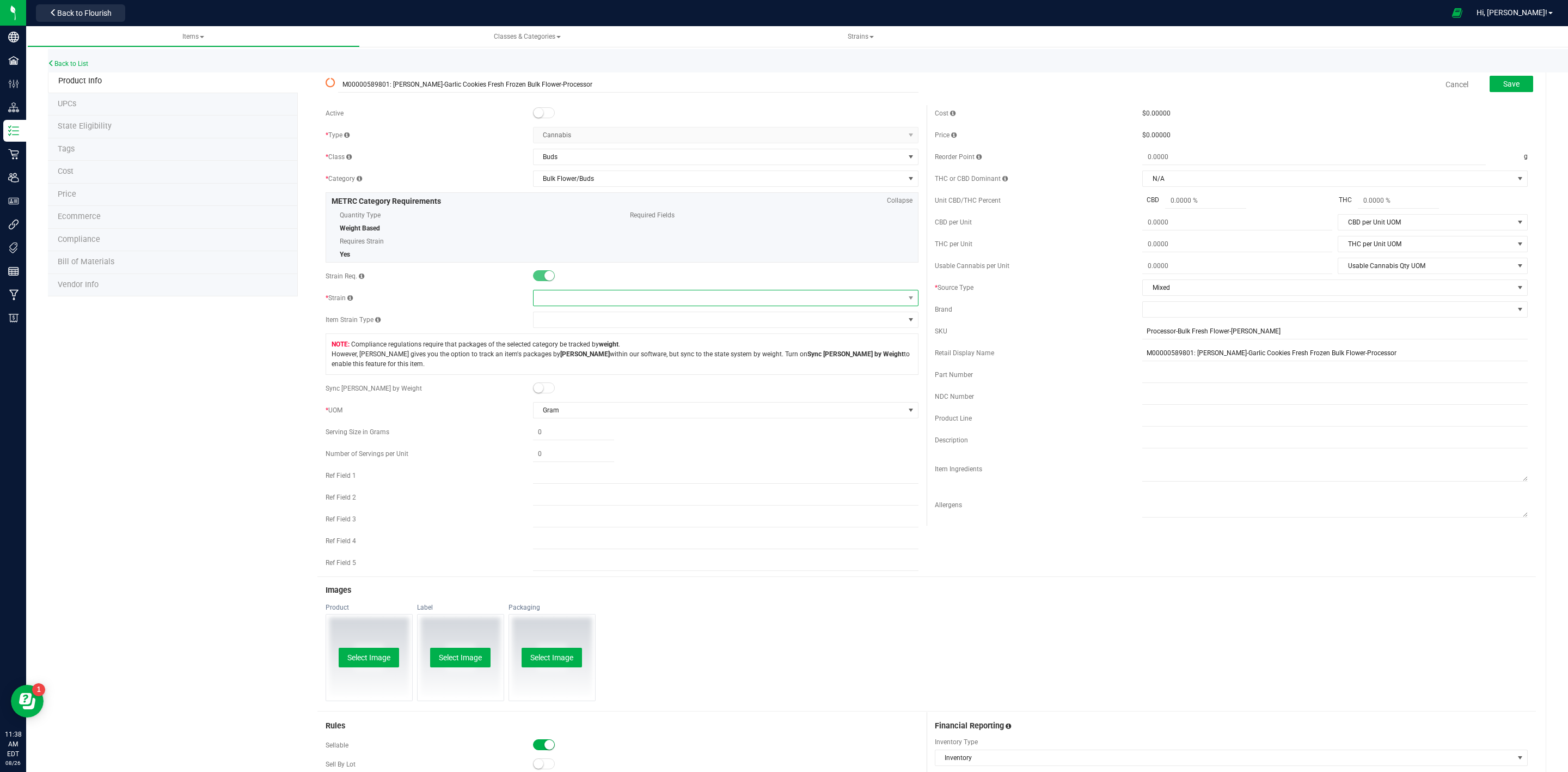
click at [597, 300] on span at bounding box center [719, 297] width 371 height 15
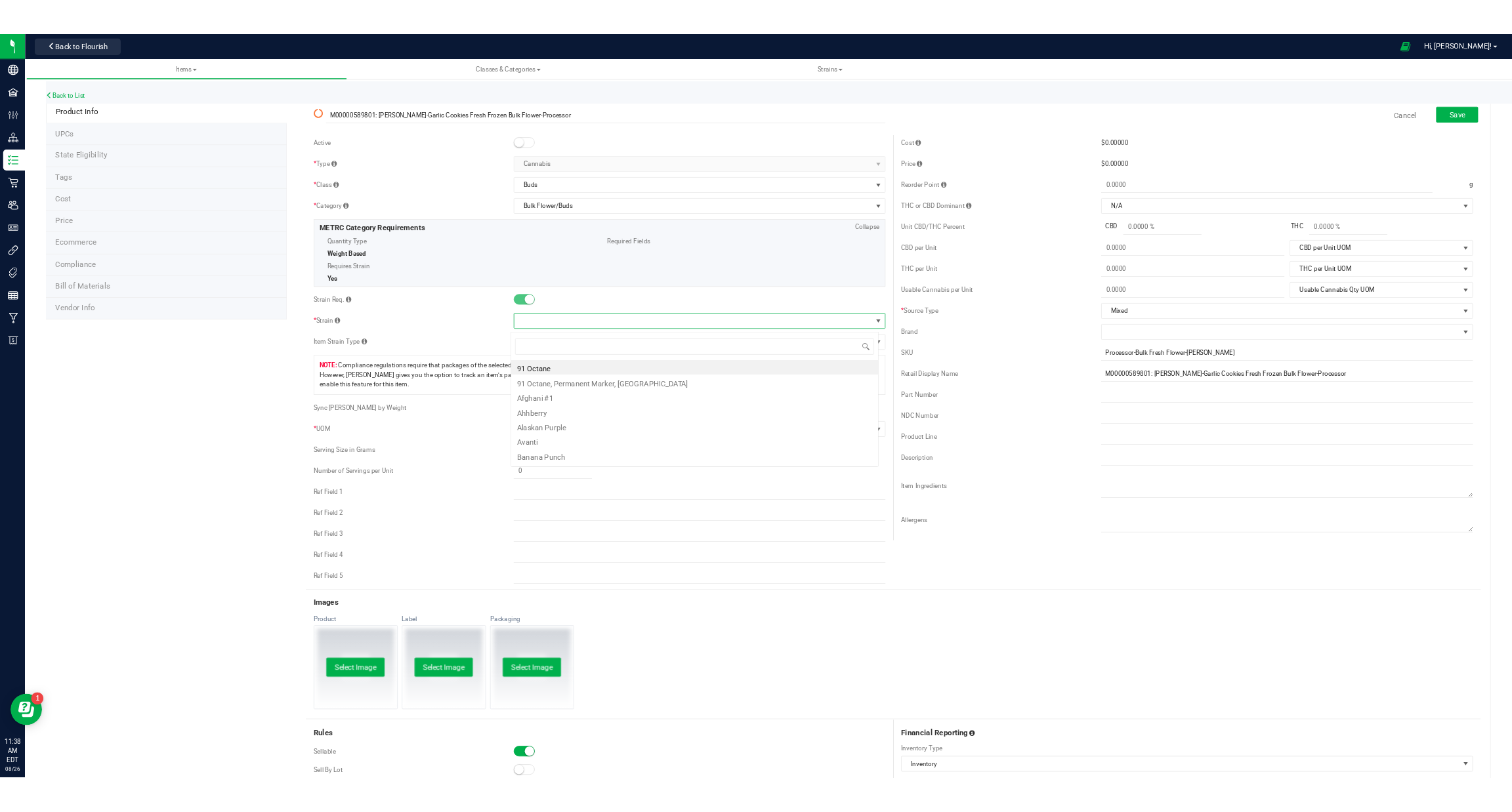
scroll to position [20, 460]
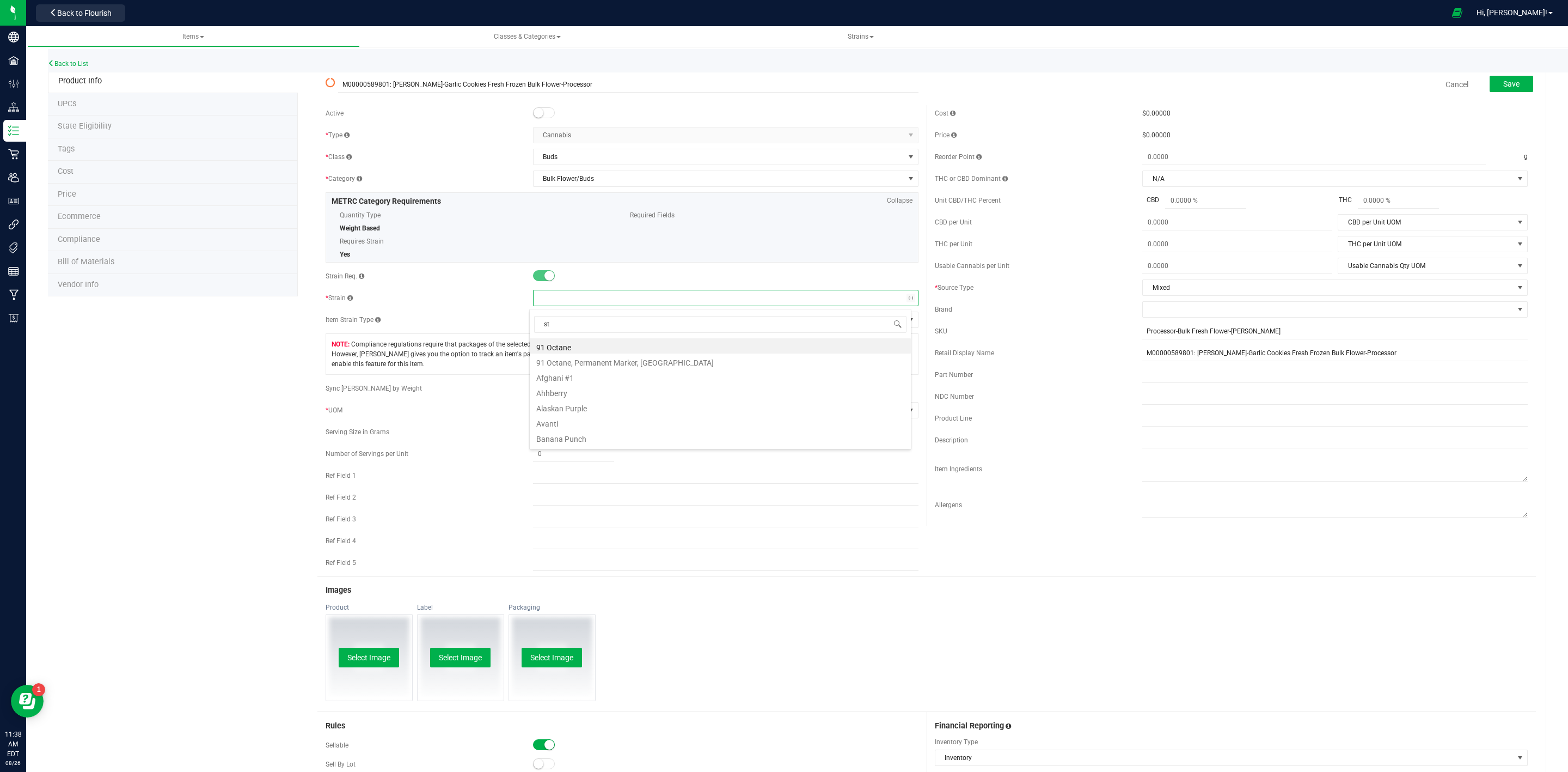
type input "sta"
click at [595, 358] on li "[PERSON_NAME]-GC" at bounding box center [721, 361] width 381 height 15
click at [454, 432] on div "Serving Size in Grams" at bounding box center [429, 431] width 208 height 10
click at [1508, 84] on button "Save" at bounding box center [1511, 84] width 43 height 16
click at [1376, 103] on form "M00000589801: [PERSON_NAME]-Garlic Cookies Fresh Frozen Bulk Flower-Processor C…" at bounding box center [927, 510] width 1219 height 877
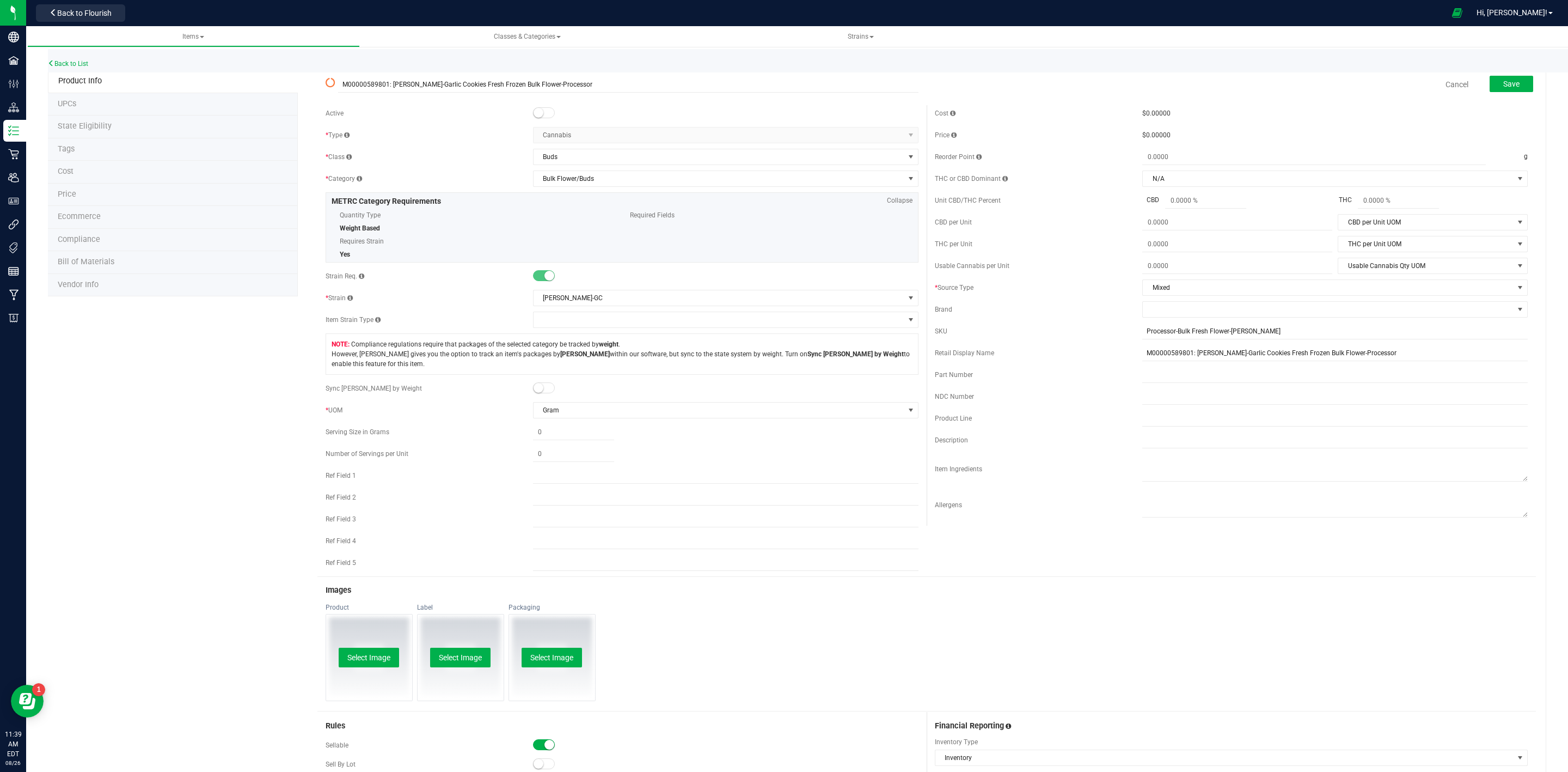
drag, startPoint x: 1389, startPoint y: 92, endPoint x: 1473, endPoint y: 101, distance: 84.5
click at [1483, 93] on div "Cancel Save" at bounding box center [1231, 84] width 609 height 27
drag, startPoint x: 1419, startPoint y: 139, endPoint x: 1423, endPoint y: 87, distance: 52.2
click at [1419, 136] on div "$0.00000" at bounding box center [1335, 135] width 385 height 10
drag, startPoint x: 1418, startPoint y: 77, endPoint x: 1480, endPoint y: 87, distance: 62.8
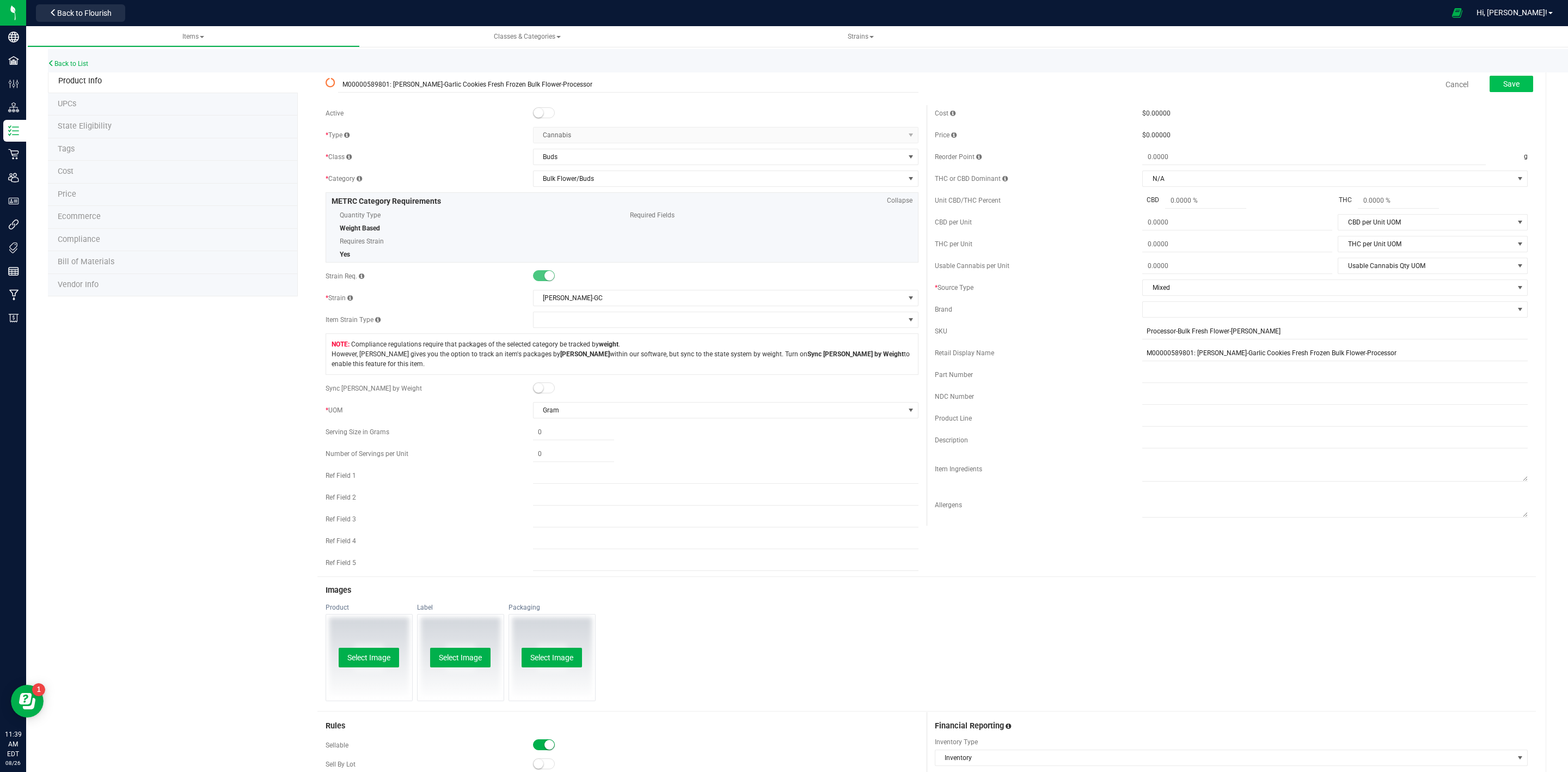
click at [1480, 87] on div "Cancel Save" at bounding box center [1231, 84] width 609 height 27
drag, startPoint x: 1416, startPoint y: 145, endPoint x: 1308, endPoint y: 116, distance: 111.8
click at [1377, 103] on form "M00000589801: [PERSON_NAME]-Garlic Cookies Fresh Frozen Bulk Flower-Processor C…" at bounding box center [927, 510] width 1219 height 877
click at [1279, 123] on div "Cost $0.00000 Price $0.00000 Reorder Point g THC or CBD Dominant" at bounding box center [1231, 315] width 609 height 420
drag, startPoint x: 928, startPoint y: 112, endPoint x: 1028, endPoint y: 114, distance: 100.0
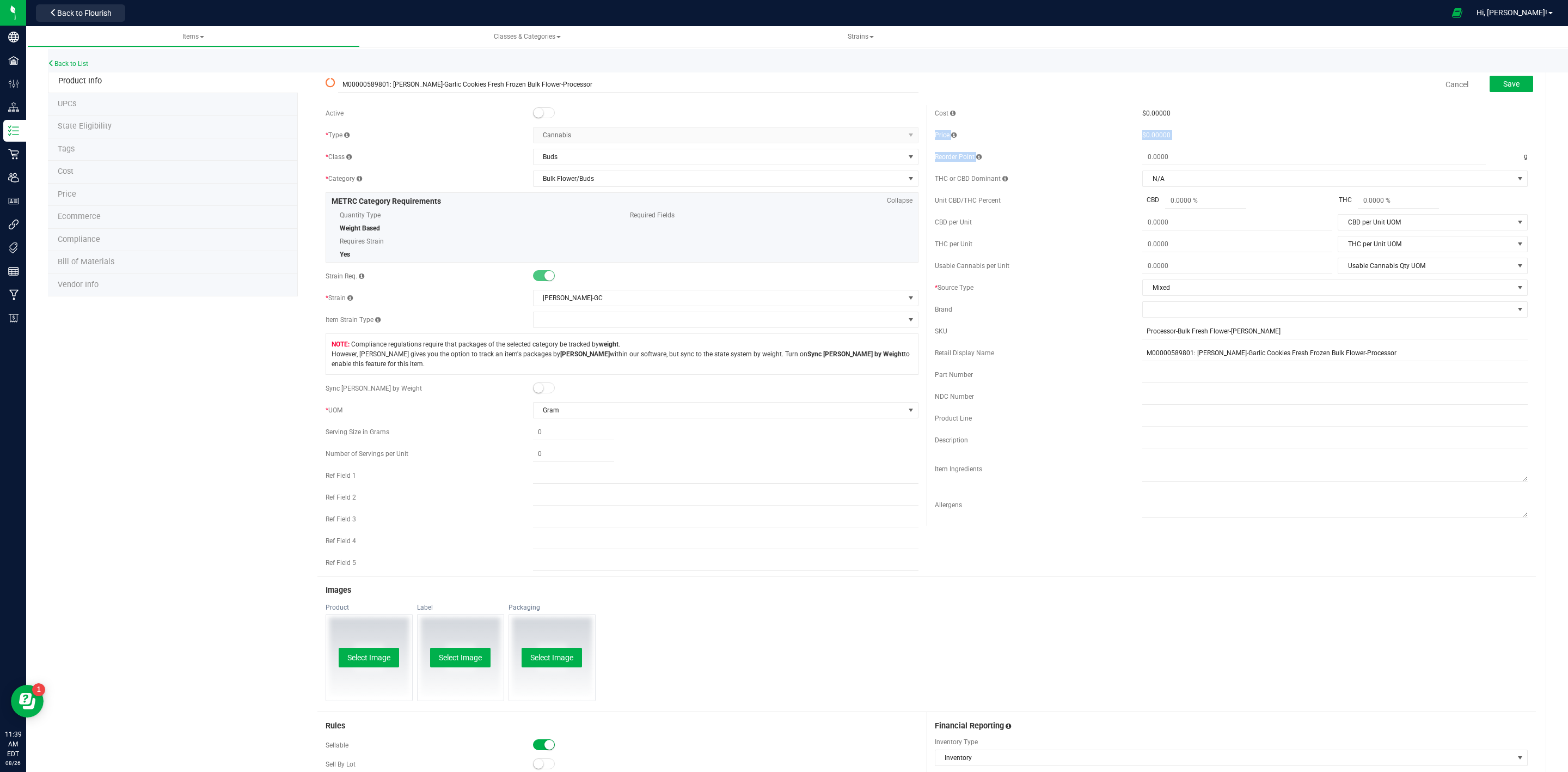
click at [1028, 114] on div "Cost" at bounding box center [1039, 113] width 208 height 10
drag, startPoint x: 1028, startPoint y: 114, endPoint x: 1001, endPoint y: 115, distance: 27.0
click at [1028, 115] on div "Cost" at bounding box center [1039, 113] width 208 height 10
click at [954, 114] on div "Cost" at bounding box center [1039, 113] width 208 height 10
drag, startPoint x: 928, startPoint y: 116, endPoint x: 1049, endPoint y: 120, distance: 121.1
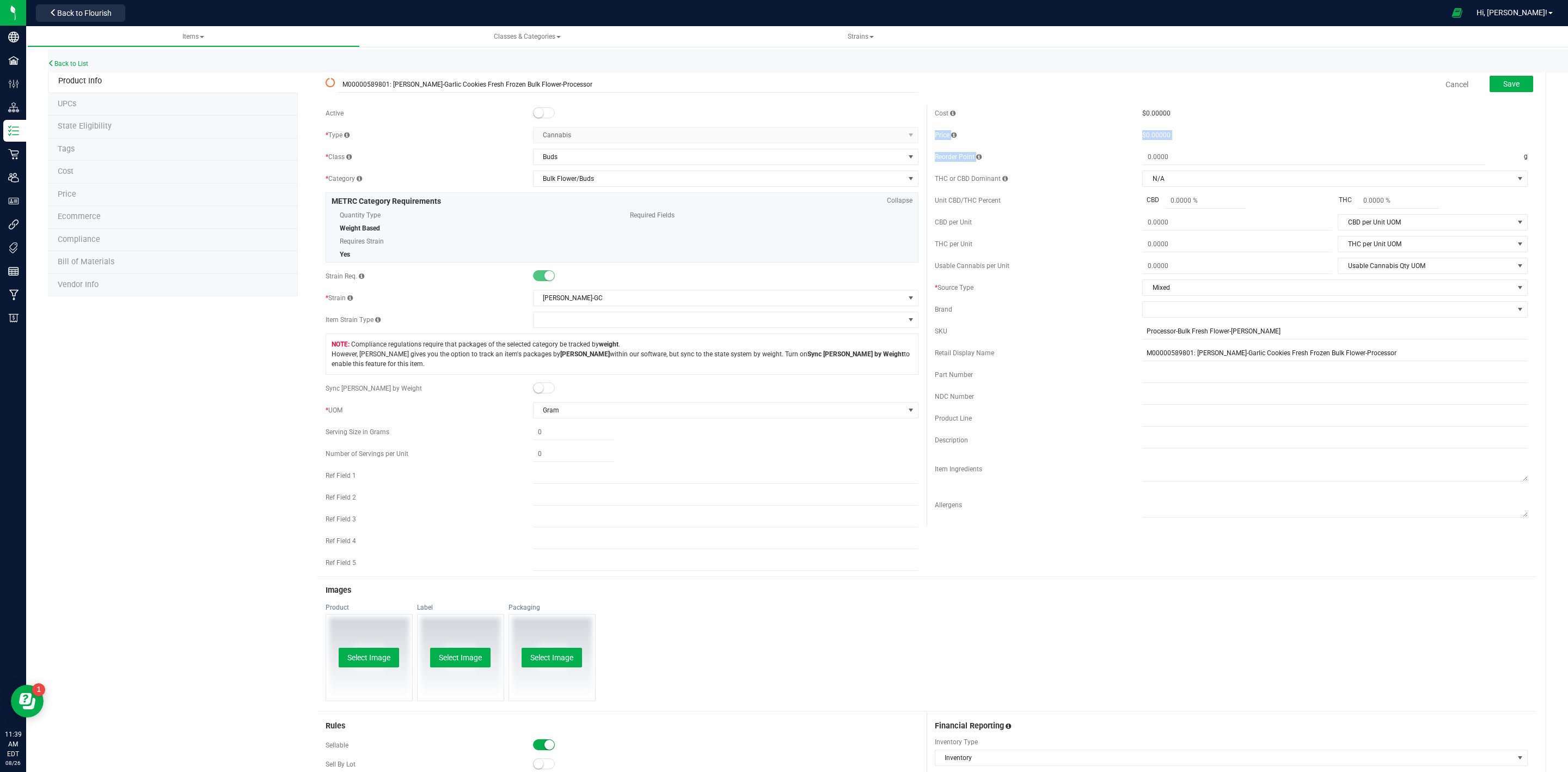
click at [1049, 120] on div "Cost $0.00000" at bounding box center [1231, 113] width 593 height 16
click at [1049, 121] on div "Cost $0.00000" at bounding box center [1231, 113] width 593 height 16
drag, startPoint x: 307, startPoint y: 395, endPoint x: 482, endPoint y: 466, distance: 188.9
click at [482, 466] on div "M00000589801: [PERSON_NAME]-Garlic Cookies Fresh Frozen Bulk Flower-Processor C…" at bounding box center [922, 598] width 1248 height 1057
click at [476, 468] on div "Active * Type Cannabis Select type Cannabis Non-Inventory Raw Materials Supplie…" at bounding box center [622, 341] width 609 height 471
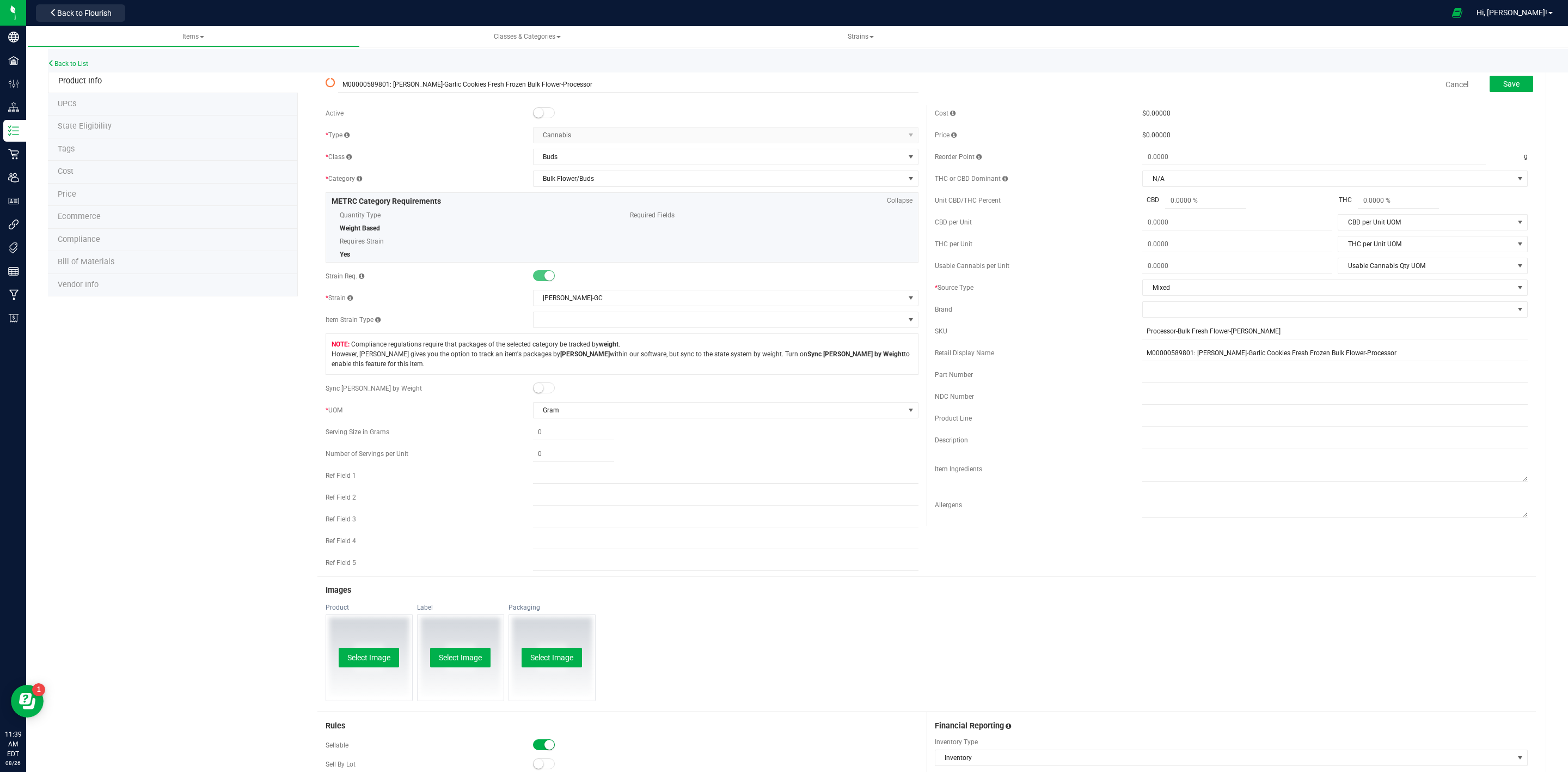
drag, startPoint x: 448, startPoint y: 462, endPoint x: 252, endPoint y: 374, distance: 214.8
click at [252, 374] on div "Product Info UPCs State Eligibility Tags Cost Price Ecommerce Compliance Bill o…" at bounding box center [797, 598] width 1498 height 1057
click at [263, 399] on div "Product Info UPCs State Eligibility Tags Cost Price Ecommerce Compliance Bill o…" at bounding box center [797, 598] width 1498 height 1057
drag, startPoint x: 281, startPoint y: 398, endPoint x: 458, endPoint y: 473, distance: 192.2
click at [461, 460] on div "Product Info UPCs State Eligibility Tags Cost Price Ecommerce Compliance Bill o…" at bounding box center [797, 598] width 1498 height 1057
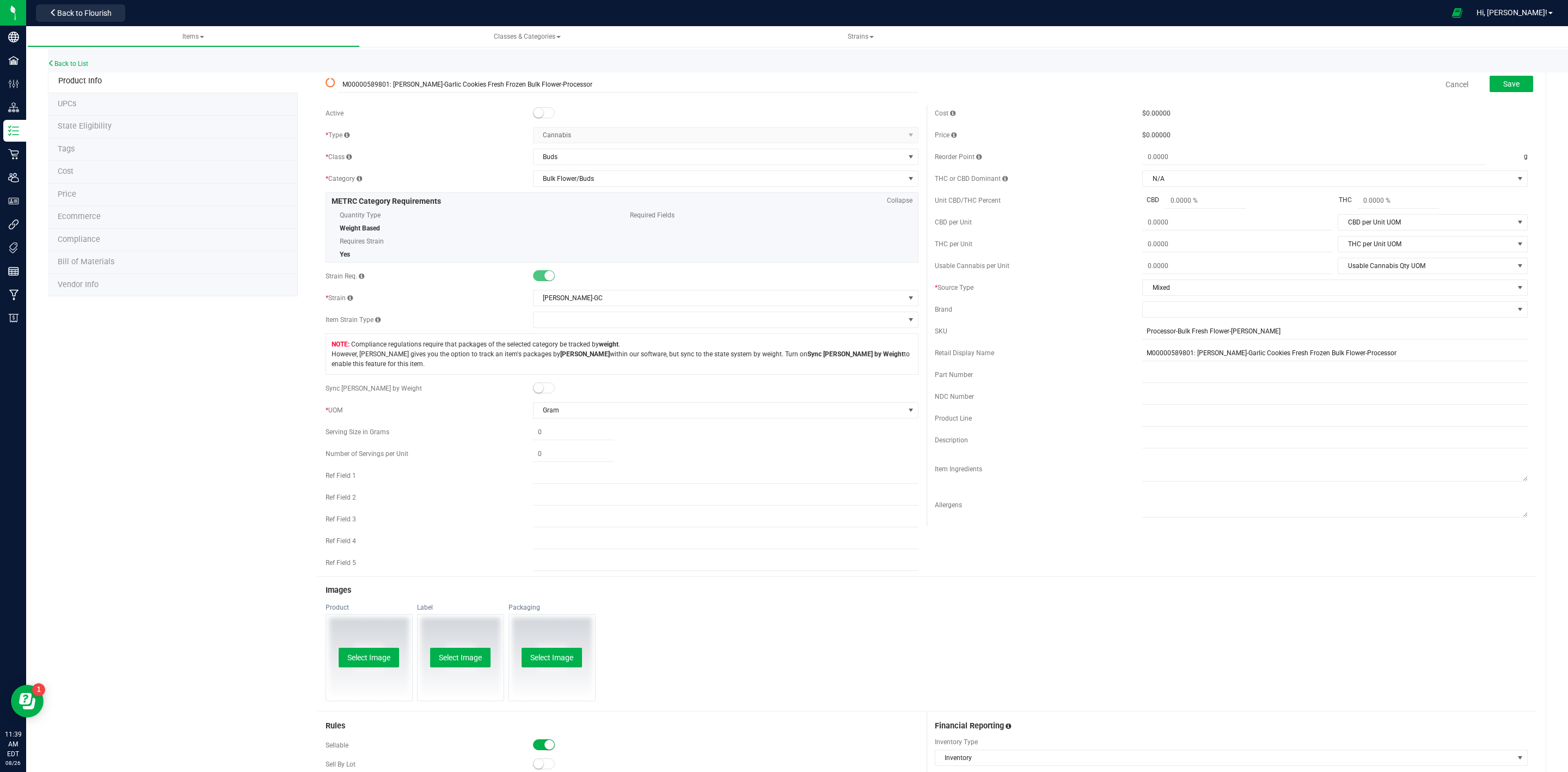
click at [458, 473] on div "Ref Field 1" at bounding box center [622, 475] width 593 height 16
drag, startPoint x: 405, startPoint y: 456, endPoint x: 247, endPoint y: 363, distance: 183.3
click at [247, 363] on div "Product Info UPCs State Eligibility Tags Cost Price Ecommerce Compliance Bill o…" at bounding box center [797, 598] width 1498 height 1057
click at [277, 394] on div "Product Info UPCs State Eligibility Tags Cost Price Ecommerce Compliance Bill o…" at bounding box center [797, 598] width 1498 height 1057
click at [303, 398] on div "M00000589801: [PERSON_NAME]-Garlic Cookies Fresh Frozen Bulk Flower-Processor C…" at bounding box center [922, 598] width 1248 height 1057
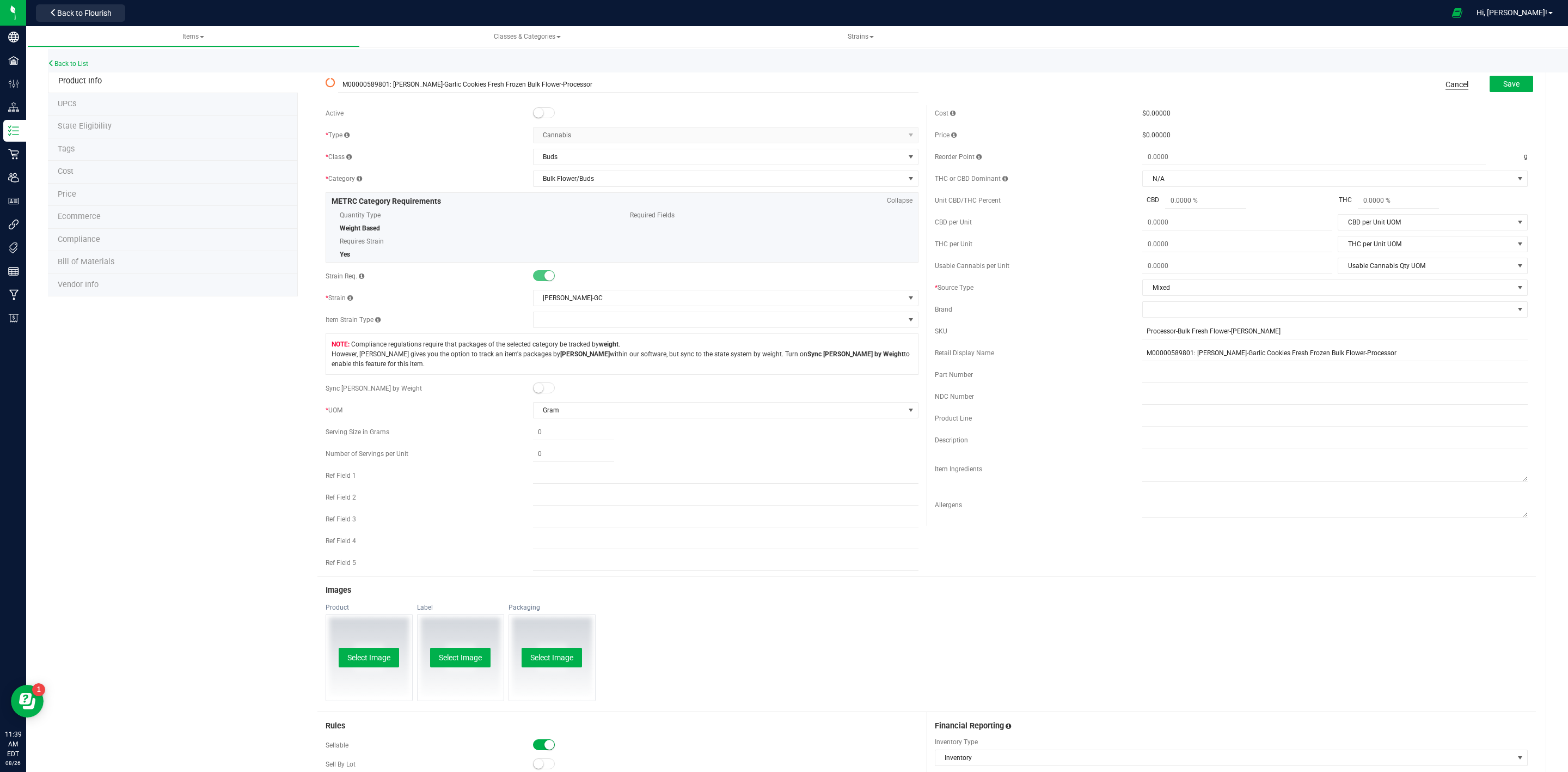
click at [1446, 87] on link "Cancel" at bounding box center [1457, 84] width 23 height 11
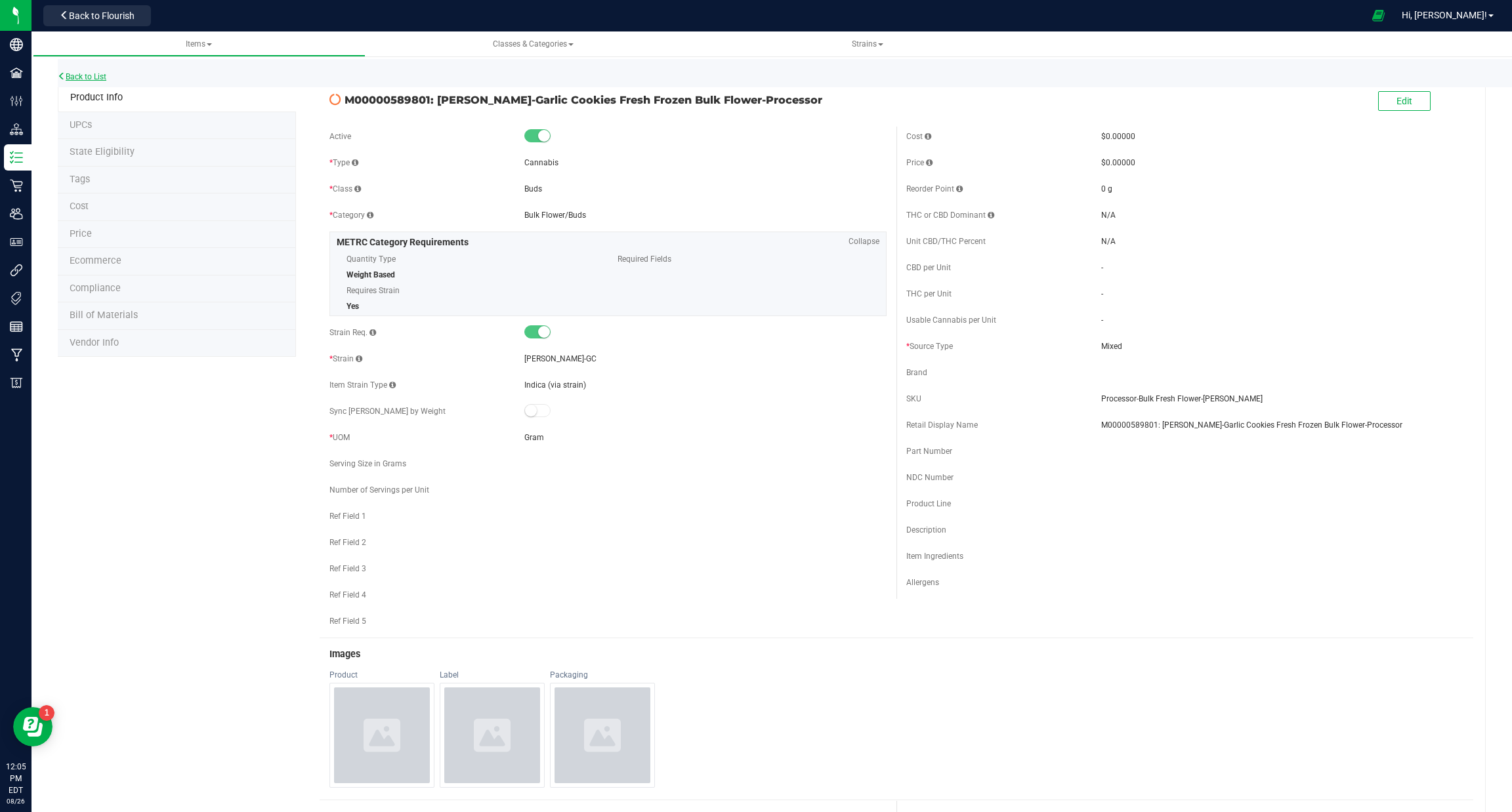
click at [90, 72] on link "Back to List" at bounding box center [82, 77] width 48 height 10
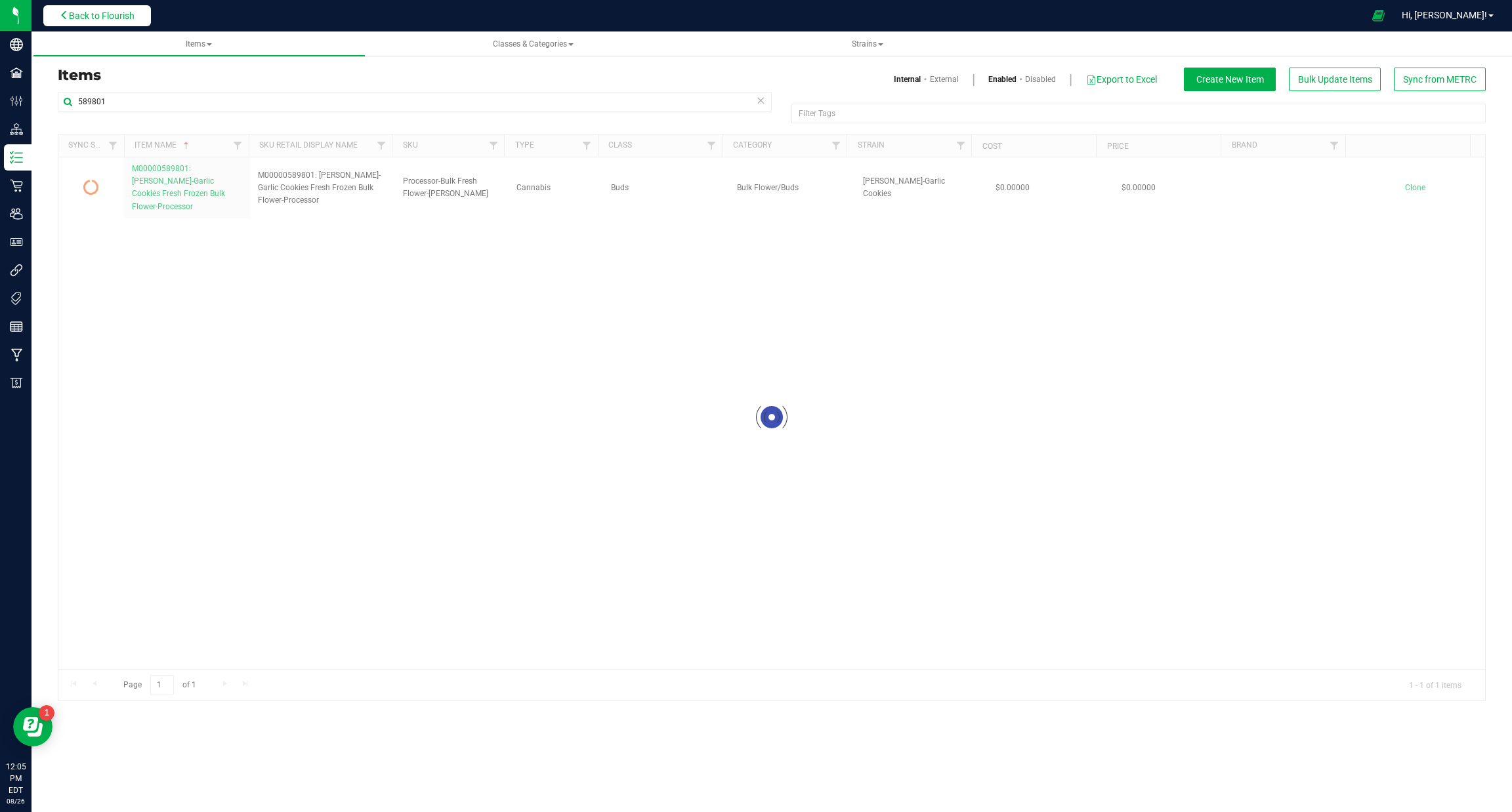
click at [94, 6] on button "Back to Flourish" at bounding box center [97, 16] width 108 height 21
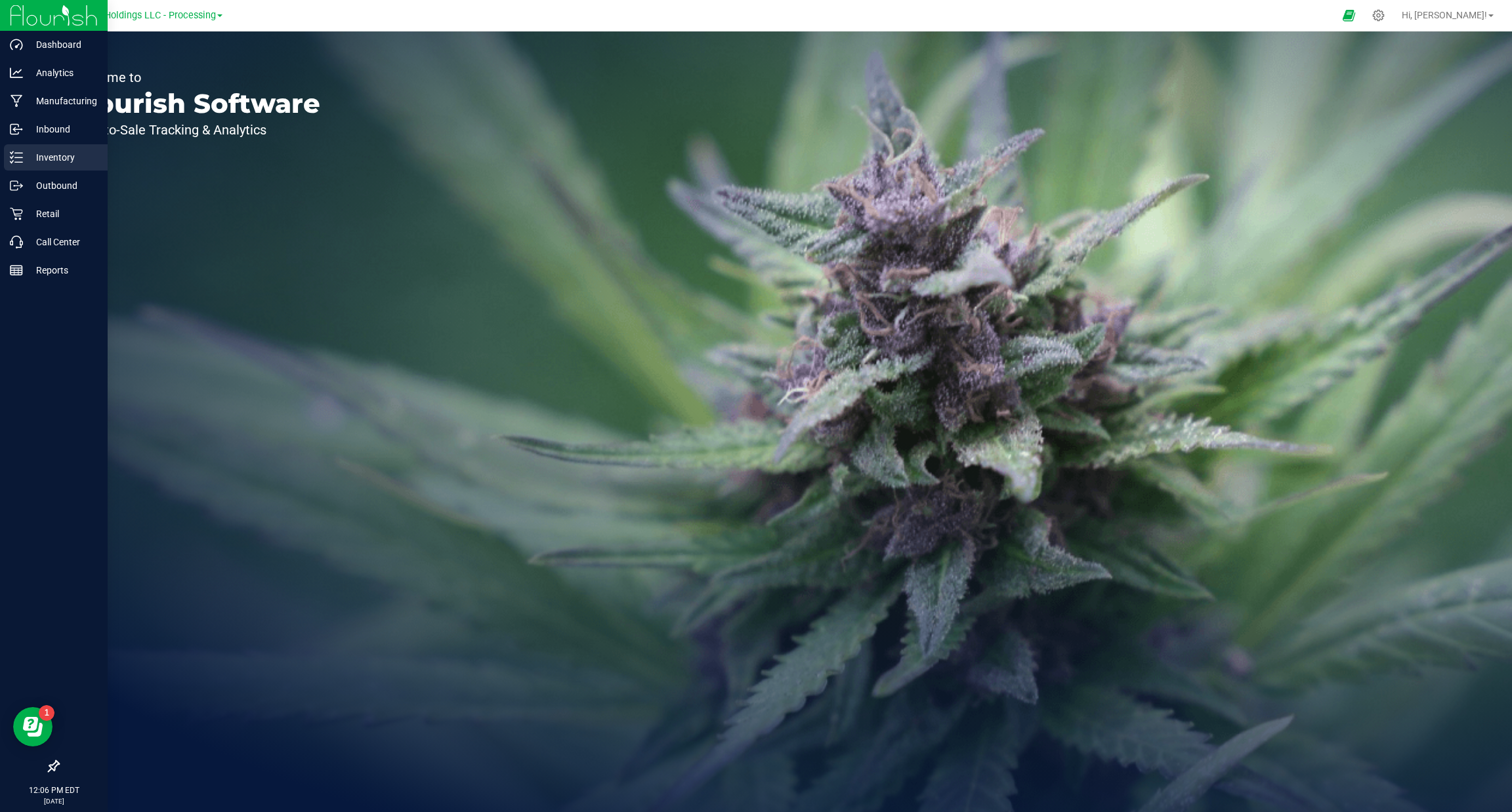
click at [17, 157] on icon at bounding box center [16, 158] width 13 height 13
